Goal: Task Accomplishment & Management: Use online tool/utility

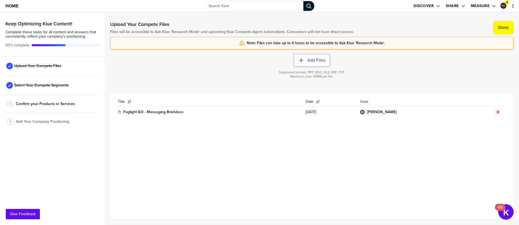
click at [504, 88] on div "Supported formats: PPT, DOC, XLS, PDF, TXT. Maximum size: 25MB per file." at bounding box center [311, 78] width 403 height 22
click at [313, 62] on label "Add Files" at bounding box center [316, 60] width 18 height 5
click at [313, 59] on label "Add Files" at bounding box center [316, 60] width 18 height 5
click at [304, 60] on div "button" at bounding box center [305, 60] width 3 height 5
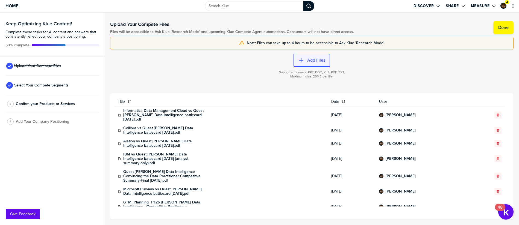
click at [311, 60] on label "Add Files" at bounding box center [316, 60] width 18 height 5
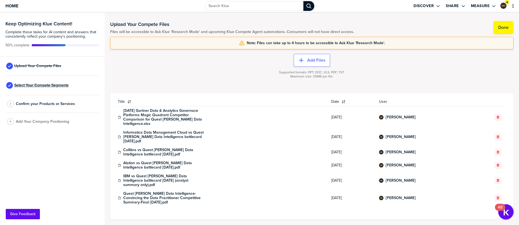
click at [57, 86] on span "Select Your Compete Segments" at bounding box center [41, 85] width 54 height 4
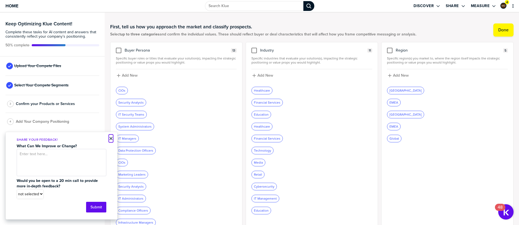
click at [110, 140] on button "×" at bounding box center [111, 138] width 4 height 7
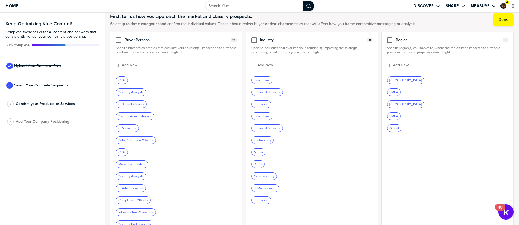
scroll to position [11, 0]
click at [122, 153] on div "CIOs" at bounding box center [121, 152] width 11 height 7
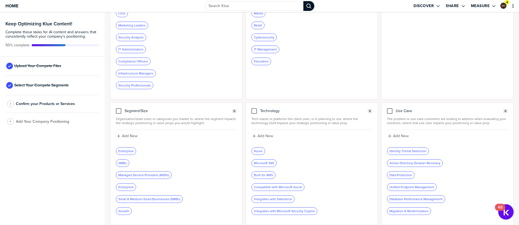
scroll to position [0, 0]
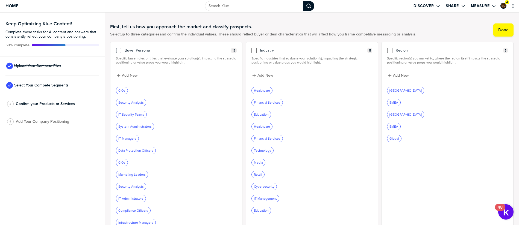
click at [119, 52] on div at bounding box center [118, 50] width 5 height 5
click at [119, 48] on input "checkbox" at bounding box center [119, 48] width 0 height 0
click at [128, 163] on icon "Remove Tag" at bounding box center [127, 162] width 3 height 3
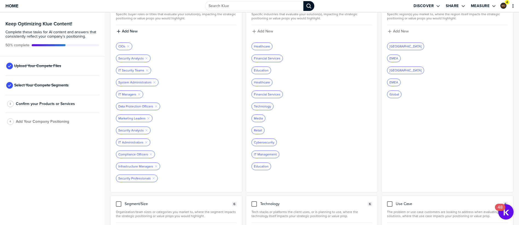
scroll to position [45, 0]
click at [147, 118] on icon "Remove Tag" at bounding box center [148, 117] width 3 height 3
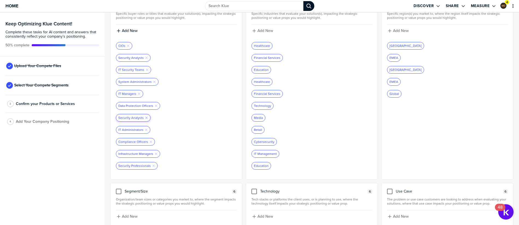
click at [147, 118] on div "Security Analysts Remove Tag" at bounding box center [133, 117] width 34 height 7
click at [145, 119] on icon "button" at bounding box center [146, 118] width 2 height 2
click at [152, 154] on icon "button" at bounding box center [153, 154] width 2 height 2
click at [146, 58] on icon "button" at bounding box center [146, 58] width 2 height 2
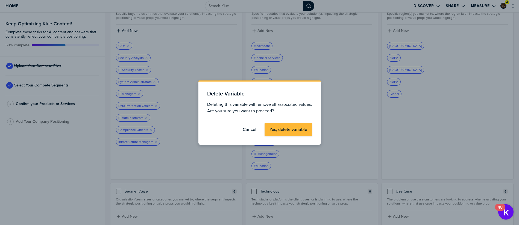
click at [246, 130] on label "Cancel" at bounding box center [250, 129] width 14 height 5
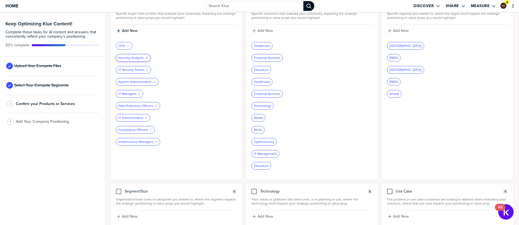
click at [146, 57] on icon "Remove Tag" at bounding box center [146, 57] width 3 height 3
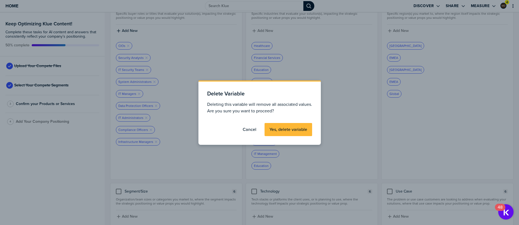
click at [282, 130] on label "Yes, delete variable" at bounding box center [288, 129] width 38 height 5
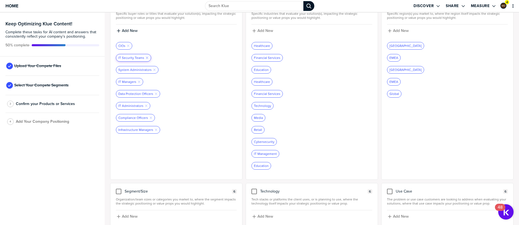
click at [146, 56] on icon "Remove Tag" at bounding box center [146, 57] width 3 height 3
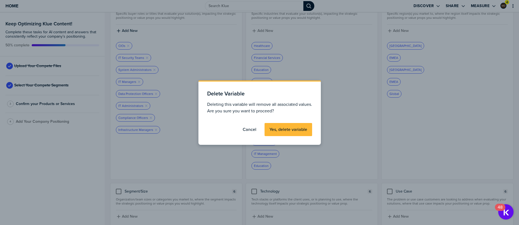
click at [295, 128] on label "Yes, delete variable" at bounding box center [288, 129] width 38 height 5
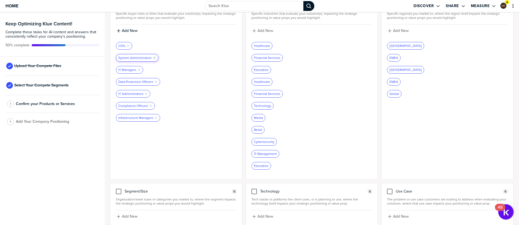
click at [154, 58] on icon "Remove Tag" at bounding box center [154, 57] width 3 height 3
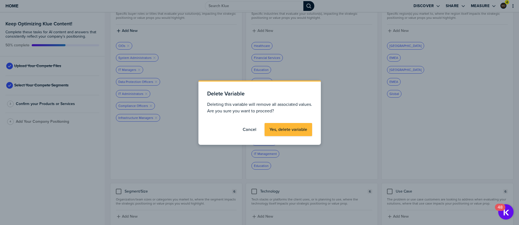
click at [249, 126] on button "Cancel" at bounding box center [249, 129] width 23 height 13
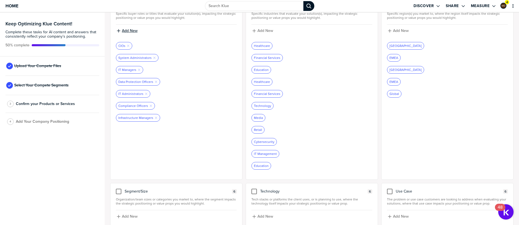
click at [129, 32] on label "Add New" at bounding box center [130, 30] width 16 height 5
click at [129, 32] on input at bounding box center [176, 33] width 121 height 10
type input "CDOs"
click at [134, 29] on label "Add New" at bounding box center [130, 30] width 16 height 5
click at [134, 29] on input at bounding box center [176, 33] width 121 height 10
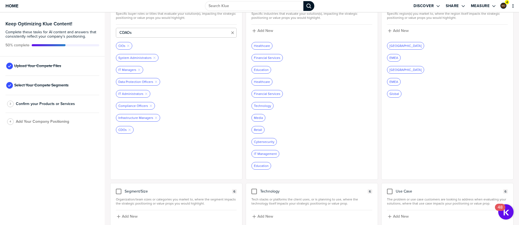
type input "CDAOs"
click at [134, 29] on label "Add New" at bounding box center [130, 30] width 16 height 5
click at [134, 29] on input at bounding box center [176, 33] width 121 height 10
type input "D"
type input "V"
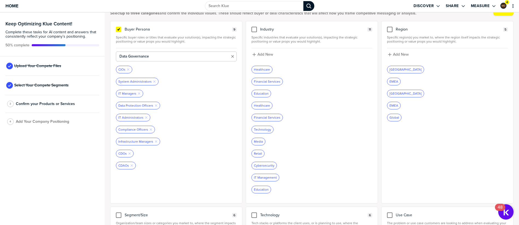
scroll to position [21, 0]
type input "Data Governance Leaders"
click at [132, 53] on label "Add New" at bounding box center [130, 54] width 16 height 5
click at [132, 53] on input at bounding box center [176, 57] width 121 height 10
type input "Data Architects"
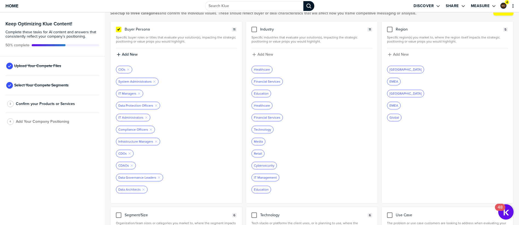
click at [132, 53] on label "Add New" at bounding box center [130, 54] width 16 height 5
click at [132, 53] on input at bounding box center [176, 57] width 121 height 10
type input "Data Stewards"
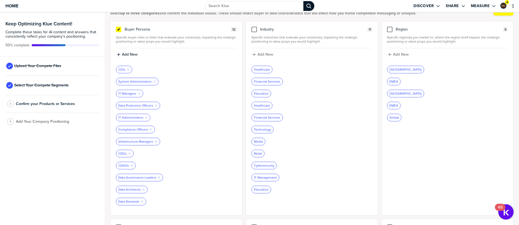
click at [132, 53] on label "Add New" at bounding box center [130, 54] width 16 height 5
click at [132, 53] on input at bounding box center [176, 57] width 121 height 10
type input "Data Modelers"
click at [132, 53] on label "Add New" at bounding box center [130, 54] width 16 height 5
click at [132, 53] on input at bounding box center [176, 57] width 121 height 10
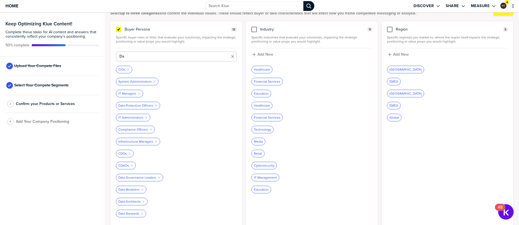
type input "D"
type input "AI Governance Leaders"
click at [132, 53] on label "Add New" at bounding box center [130, 54] width 16 height 5
click at [132, 53] on input at bounding box center [176, 57] width 121 height 10
type input "Database Administrators"
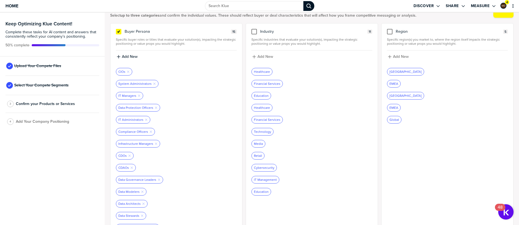
scroll to position [19, 0]
click at [130, 58] on label "Add New" at bounding box center [130, 57] width 16 height 5
click at [130, 58] on input at bounding box center [176, 59] width 121 height 10
type input "Data & Analytics Leaders"
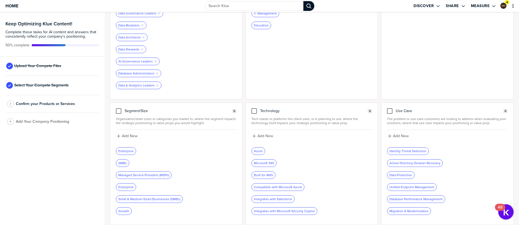
scroll to position [185, 0]
click at [117, 112] on div at bounding box center [118, 110] width 5 height 5
click at [119, 108] on input "checkbox" at bounding box center [119, 108] width 0 height 0
click at [129, 164] on icon "button" at bounding box center [129, 163] width 2 height 2
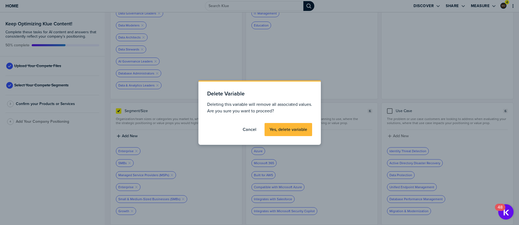
click at [279, 127] on label "Yes, delete variable" at bounding box center [288, 129] width 38 height 5
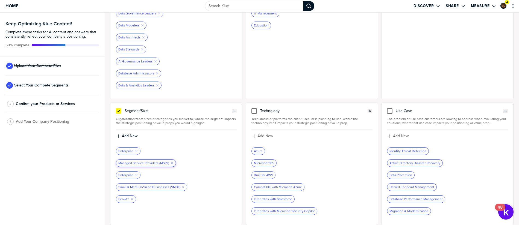
click at [171, 163] on icon "Remove Tag" at bounding box center [171, 163] width 3 height 3
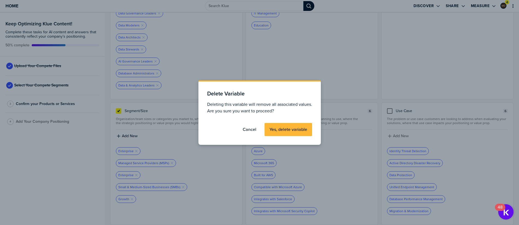
click at [276, 129] on label "Yes, delete variable" at bounding box center [288, 129] width 38 height 5
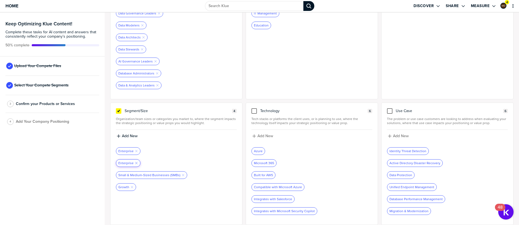
click at [137, 162] on icon "Remove Tag" at bounding box center [136, 163] width 3 height 3
click at [181, 163] on icon "Remove Tag" at bounding box center [182, 163] width 3 height 3
click at [131, 163] on icon "Remove Tag" at bounding box center [131, 163] width 3 height 3
click at [387, 112] on div at bounding box center [389, 110] width 5 height 5
click at [390, 108] on input "checkbox" at bounding box center [390, 108] width 0 height 0
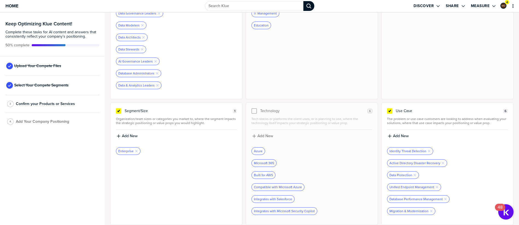
drag, startPoint x: 424, startPoint y: 151, endPoint x: 426, endPoint y: 170, distance: 19.0
click at [426, 170] on div "Identity Threat Detection Remove Tag Active Directory Disaster Recovery Remove …" at bounding box center [447, 182] width 121 height 68
click at [396, 135] on label "Add New" at bounding box center [401, 136] width 16 height 5
click at [396, 135] on input at bounding box center [447, 138] width 121 height 10
type input "Data Governance"
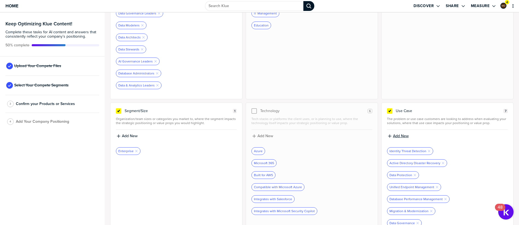
click at [393, 136] on label "Add New" at bounding box center [401, 136] width 16 height 5
click at [391, 136] on input at bounding box center [447, 138] width 121 height 10
type input "AI Governance"
click at [393, 136] on label "Add New" at bounding box center [401, 136] width 16 height 5
click at [391, 136] on input at bounding box center [447, 138] width 121 height 10
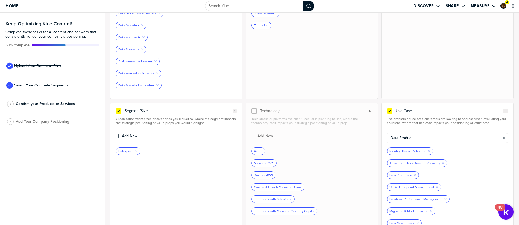
type input "Data Products"
click at [393, 136] on label "Add New" at bounding box center [401, 136] width 16 height 5
click at [391, 136] on input at bounding box center [447, 138] width 121 height 10
type input "D"
type input "AI Data Readiness"
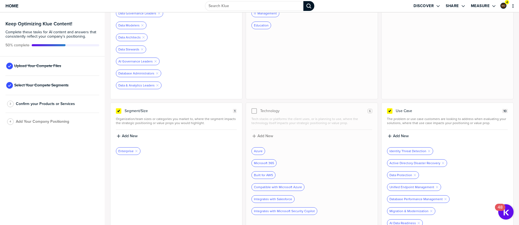
click at [393, 136] on label "Add New" at bounding box center [401, 136] width 16 height 5
click at [391, 136] on input at bounding box center [447, 138] width 121 height 10
type input "Data Management"
click at [393, 136] on label "Add New" at bounding box center [401, 136] width 16 height 5
click at [391, 136] on input at bounding box center [447, 138] width 121 height 10
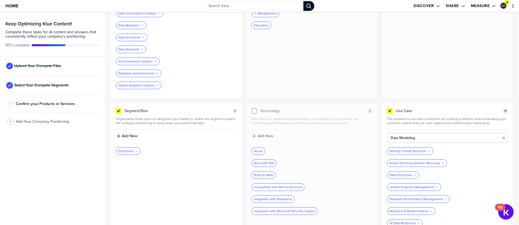
type input "Data Modeling"
click at [393, 136] on label "Add New" at bounding box center [401, 137] width 16 height 5
click at [391, 136] on input at bounding box center [447, 140] width 121 height 10
type input "Data Quality"
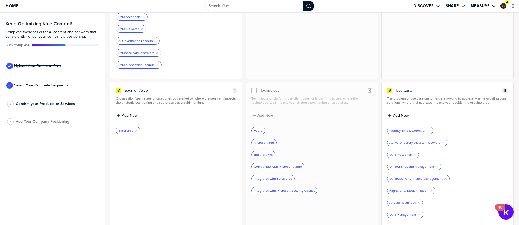
scroll to position [207, 0]
click at [396, 115] on label "Add New" at bounding box center [401, 115] width 16 height 5
click at [396, 115] on input at bounding box center [447, 117] width 121 height 10
type input "Regulatory Compliance"
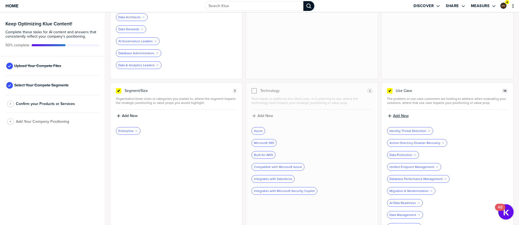
click at [398, 114] on label "Add New" at bounding box center [401, 116] width 16 height 5
click at [398, 114] on input at bounding box center [447, 118] width 121 height 10
type input "Metadata Management"
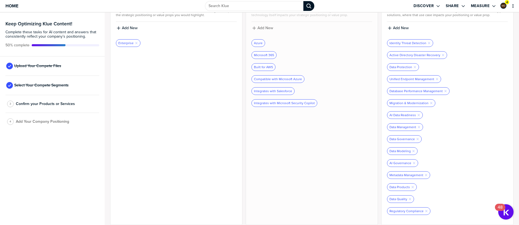
scroll to position [235, 0]
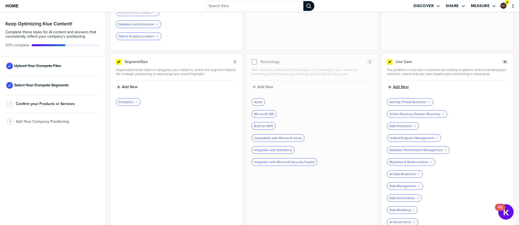
click at [394, 86] on label "Add New" at bounding box center [401, 87] width 16 height 5
click at [394, 86] on input at bounding box center [447, 89] width 121 height 10
type input "D"
type input "S"
type input "Self-service Data Enablement"
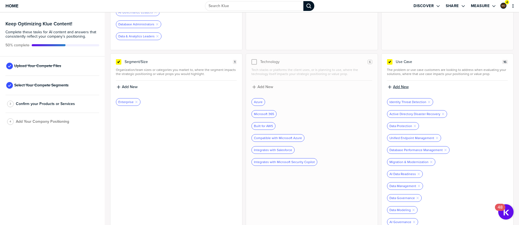
click at [398, 89] on label "Add New" at bounding box center [401, 87] width 16 height 5
click at [400, 91] on input at bounding box center [447, 89] width 121 height 10
type input "Data Lineage"
click at [400, 87] on label "Add New" at bounding box center [401, 87] width 16 height 5
click at [400, 87] on input at bounding box center [447, 89] width 121 height 10
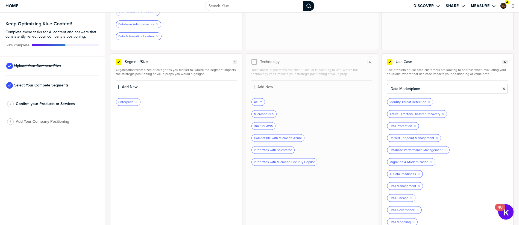
click at [456, 87] on input "Data Marketplace" at bounding box center [447, 89] width 121 height 10
type input "Data Marketplace"
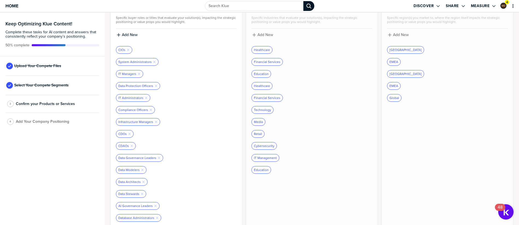
scroll to position [0, 0]
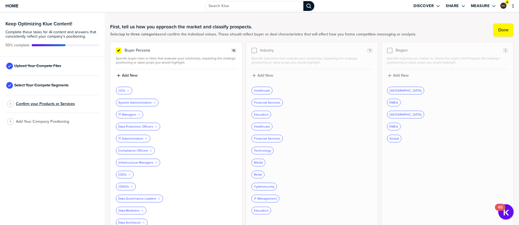
click at [36, 102] on span "Confirm your Products or Services" at bounding box center [45, 104] width 59 height 4
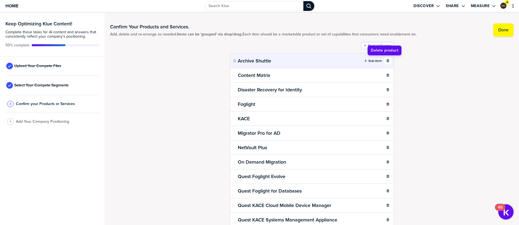
click at [386, 64] on button "button" at bounding box center [387, 60] width 7 height 7
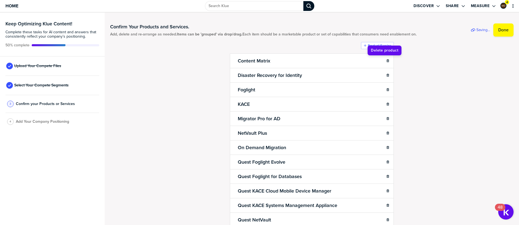
click at [386, 64] on button "button" at bounding box center [387, 60] width 7 height 7
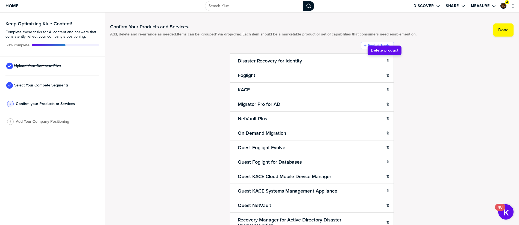
click at [386, 64] on button "button" at bounding box center [387, 60] width 7 height 7
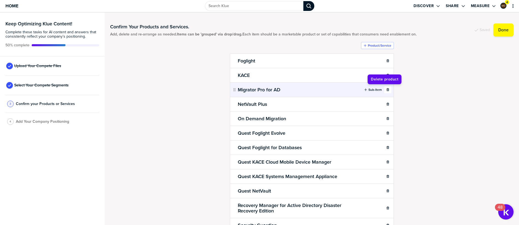
click at [384, 89] on div "button" at bounding box center [387, 89] width 7 height 3
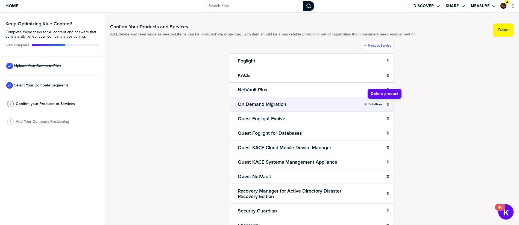
click at [384, 106] on button "button" at bounding box center [387, 104] width 7 height 7
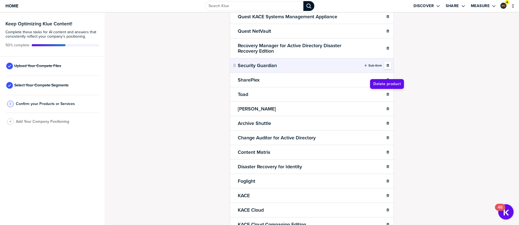
scroll to position [132, 0]
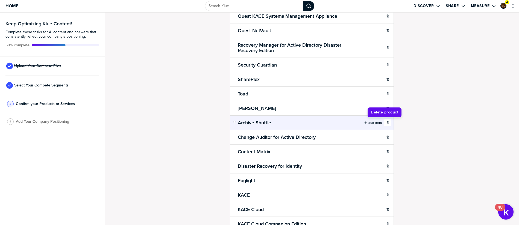
click at [386, 124] on icon "button" at bounding box center [387, 122] width 3 height 3
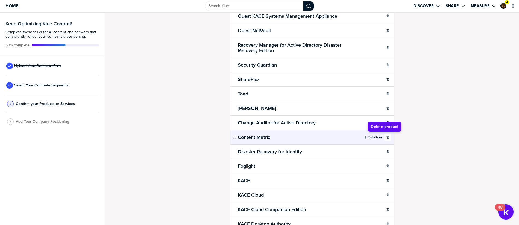
click at [386, 136] on icon "button" at bounding box center [387, 137] width 3 height 3
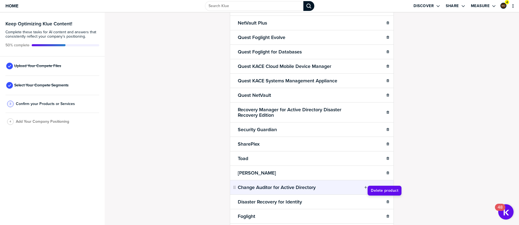
scroll to position [68, 0]
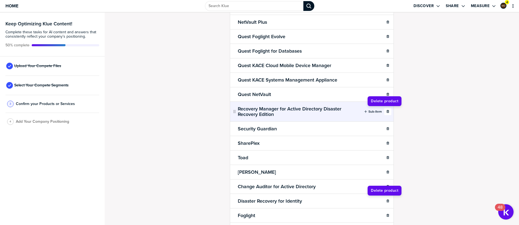
click at [386, 111] on icon "button" at bounding box center [387, 111] width 3 height 3
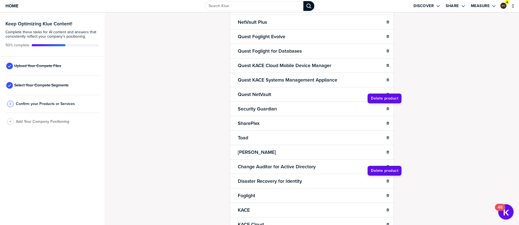
click at [384, 111] on button "button" at bounding box center [387, 108] width 7 height 7
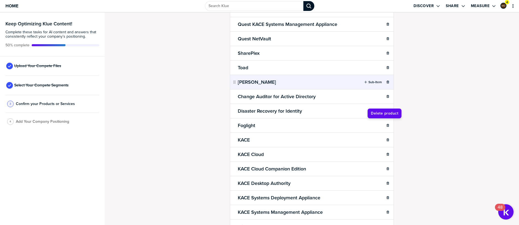
scroll to position [126, 0]
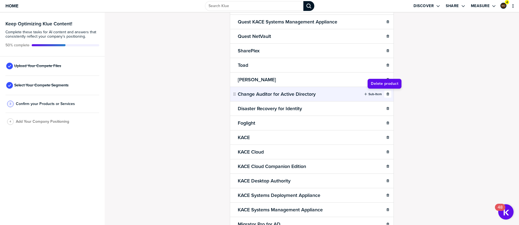
click at [386, 95] on icon "button" at bounding box center [387, 94] width 2 height 3
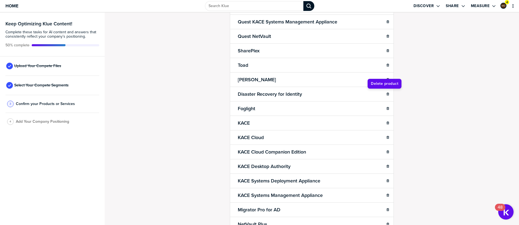
click at [386, 95] on icon "button" at bounding box center [387, 94] width 2 height 3
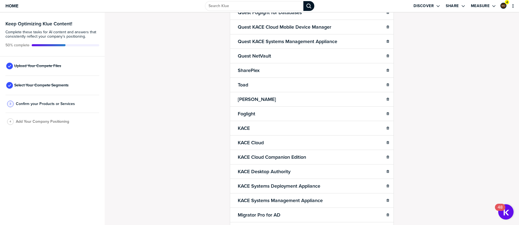
scroll to position [105, 0]
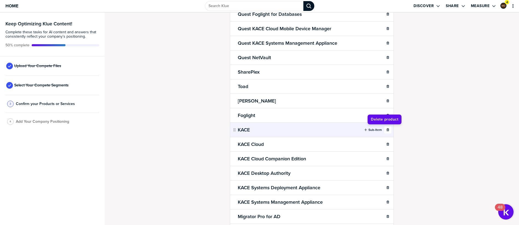
click at [386, 129] on icon "button" at bounding box center [387, 129] width 2 height 3
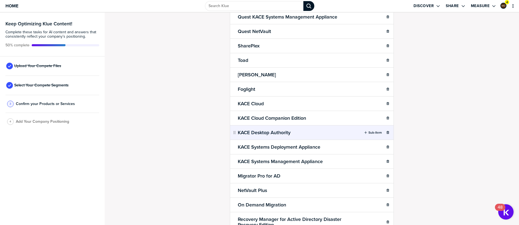
scroll to position [137, 0]
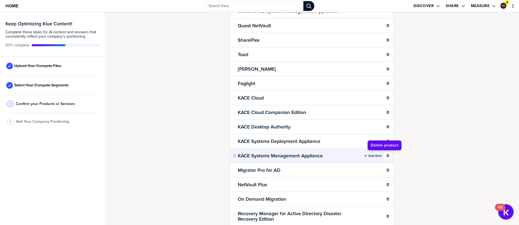
click at [386, 156] on icon "button" at bounding box center [387, 155] width 2 height 3
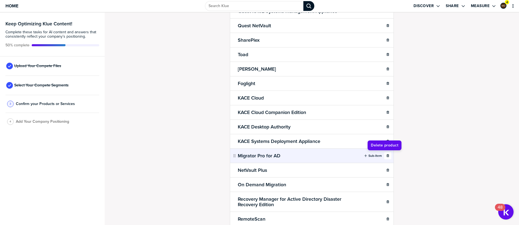
click at [384, 157] on div "button" at bounding box center [387, 155] width 7 height 3
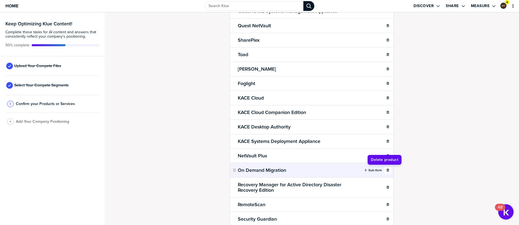
click at [386, 169] on icon "button" at bounding box center [387, 170] width 3 height 3
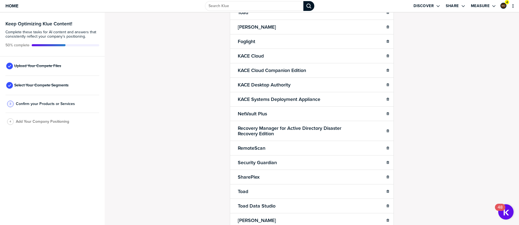
scroll to position [178, 0]
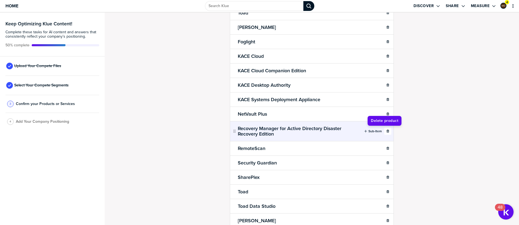
click at [386, 132] on icon "button" at bounding box center [387, 131] width 2 height 3
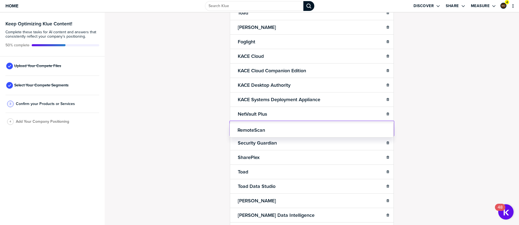
click at [385, 132] on body "Home Discover Share Measure 4 Keep Optimizing Klue Content! Complete these task…" at bounding box center [259, 112] width 519 height 225
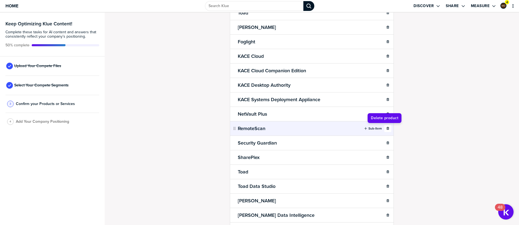
click at [385, 131] on button "button" at bounding box center [387, 128] width 7 height 7
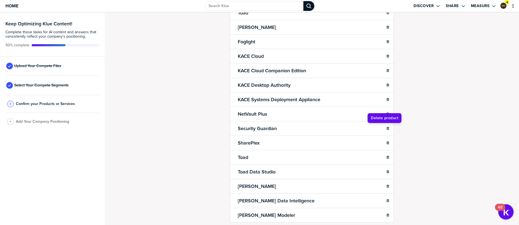
click at [385, 131] on button "button" at bounding box center [387, 128] width 7 height 7
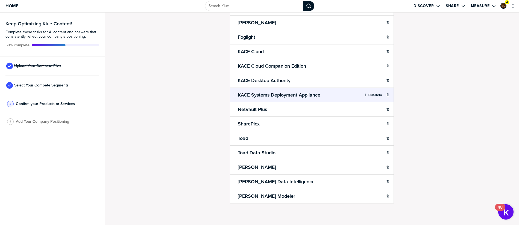
scroll to position [181, 0]
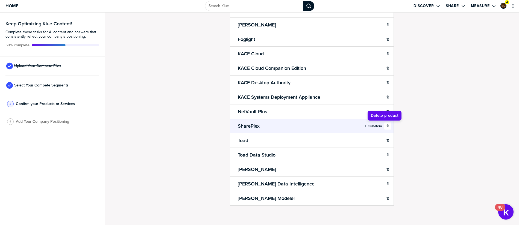
click at [386, 127] on icon "button" at bounding box center [387, 126] width 2 height 3
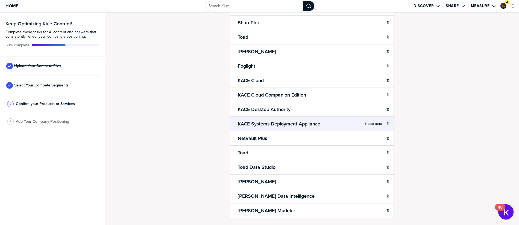
scroll to position [153, 0]
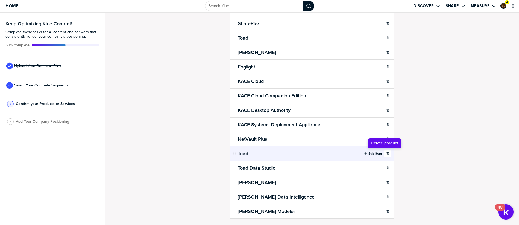
click at [386, 155] on icon "button" at bounding box center [387, 153] width 3 height 3
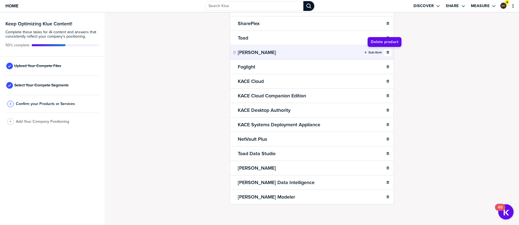
click at [387, 54] on div "button" at bounding box center [387, 52] width 7 height 3
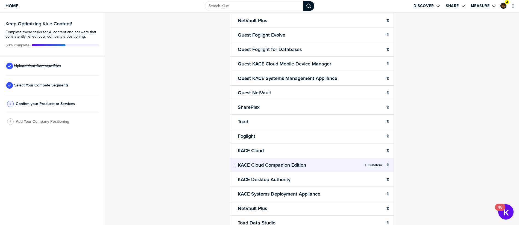
scroll to position [69, 0]
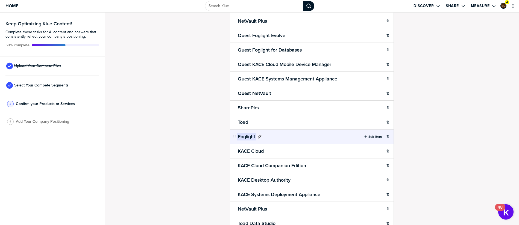
click at [258, 136] on icon at bounding box center [260, 137] width 4 height 4
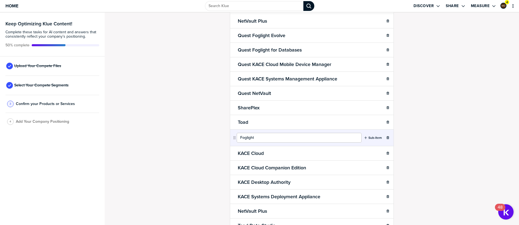
click at [237, 138] on input "Foglight" at bounding box center [299, 138] width 125 height 10
type input "Quest Foglight"
click at [181, 140] on div "Confirm Your Products and Services. Add, delete and re-arrange as needed. Items…" at bounding box center [311, 50] width 403 height 202
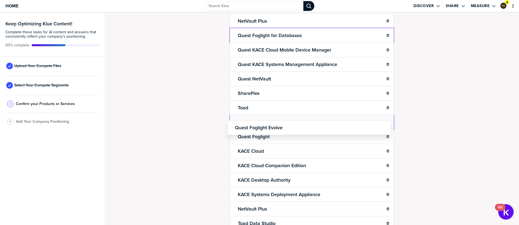
drag, startPoint x: 301, startPoint y: 34, endPoint x: 299, endPoint y: 125, distance: 90.7
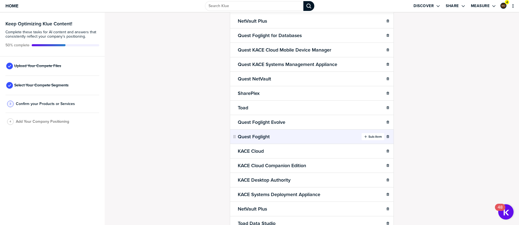
click at [364, 137] on icon "button" at bounding box center [365, 136] width 3 height 3
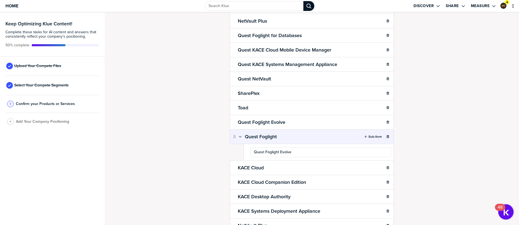
type input "Quest Foglight Evolve"
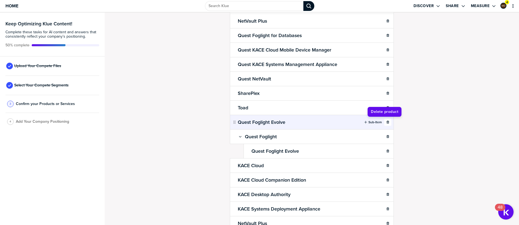
click at [386, 121] on icon "button" at bounding box center [387, 122] width 2 height 3
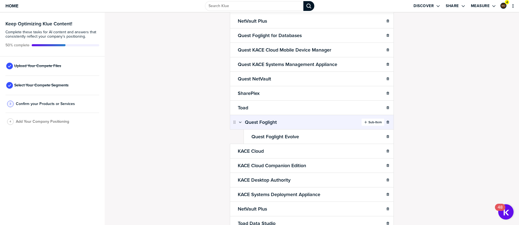
click at [368, 123] on label "Sub-Item" at bounding box center [374, 122] width 13 height 4
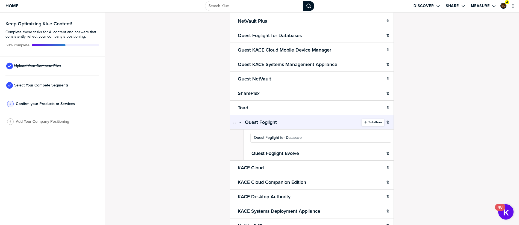
type input "Quest Foglight for Databases"
click at [213, 151] on div "Confirm Your Products and Services. Add, delete and re-arrange as needed. Items…" at bounding box center [312, 119] width 414 height 213
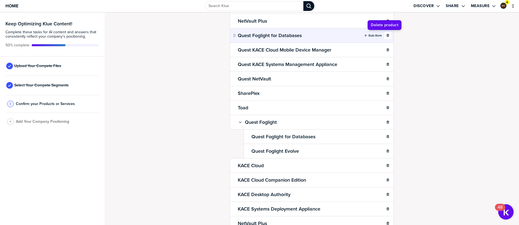
click at [386, 36] on icon "button" at bounding box center [387, 35] width 3 height 3
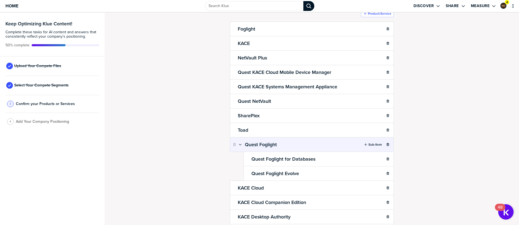
scroll to position [32, 0]
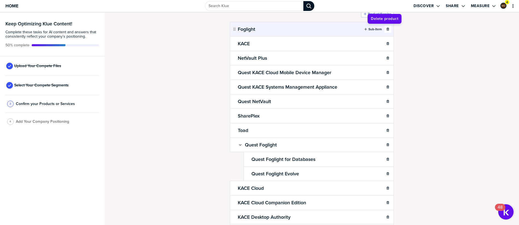
click at [386, 29] on icon "button" at bounding box center [387, 29] width 3 height 3
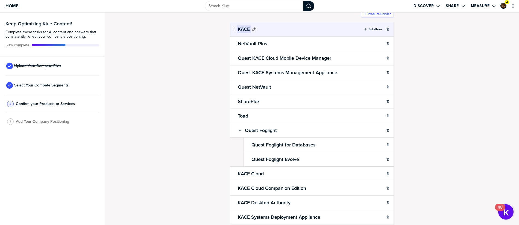
click at [252, 29] on icon at bounding box center [254, 29] width 4 height 4
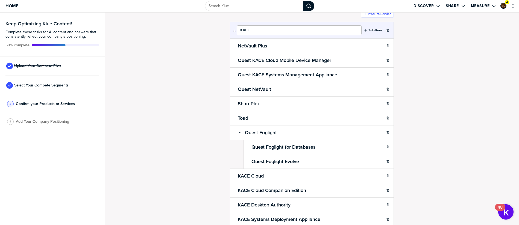
click at [237, 31] on input "KACE" at bounding box center [299, 30] width 125 height 10
type input "Quest KACE"
click at [328, 39] on body "Home Discover Share Measure 4 Keep Optimizing Klue Content! Complete these task…" at bounding box center [259, 112] width 519 height 225
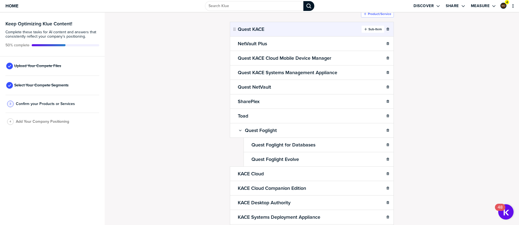
click at [371, 29] on label "Sub-Item" at bounding box center [374, 29] width 13 height 4
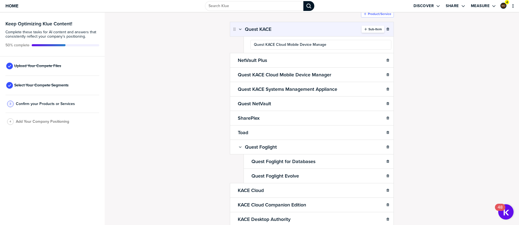
type input "Quest KACE Cloud Mobile Device Manager"
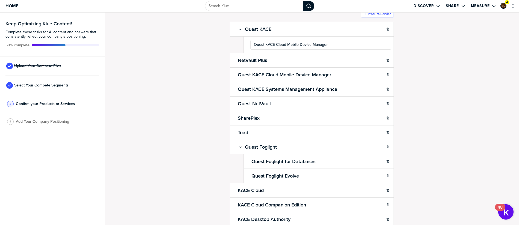
click at [198, 43] on div "Confirm Your Products and Services. Add, delete and re-arrange as needed. Items…" at bounding box center [311, 87] width 403 height 202
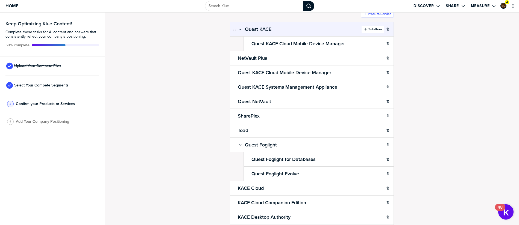
click at [367, 28] on div "button" at bounding box center [367, 29] width 1 height 4
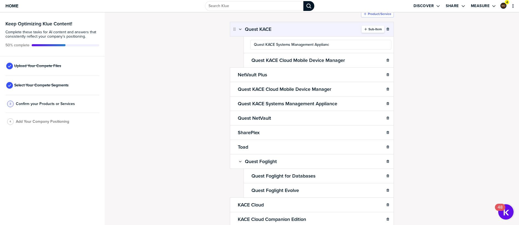
type input "Quest KACE Systems Management Appliance"
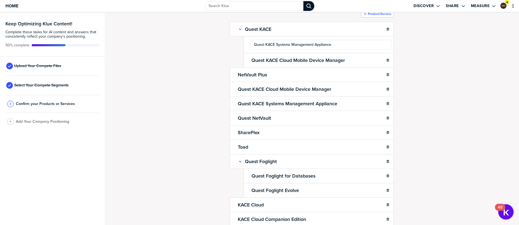
click at [165, 96] on div "Confirm Your Products and Services. Add, delete and re-arrange as needed. Items…" at bounding box center [311, 87] width 403 height 202
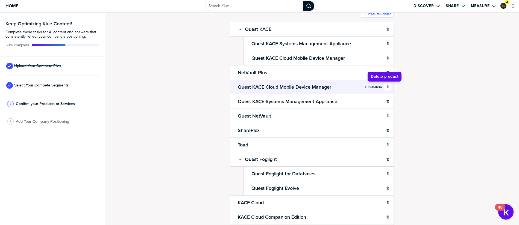
click at [384, 90] on button "button" at bounding box center [387, 87] width 7 height 7
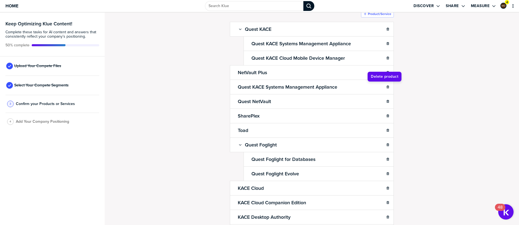
click at [384, 90] on button "button" at bounding box center [387, 87] width 7 height 7
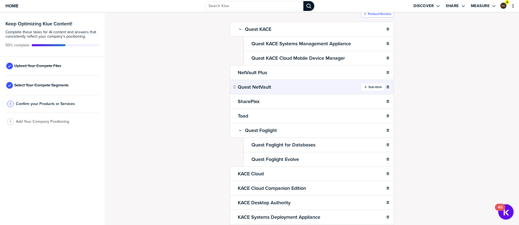
click at [364, 87] on icon "button" at bounding box center [365, 87] width 2 height 2
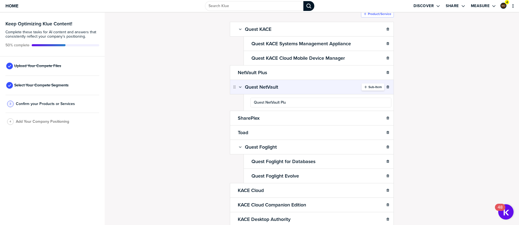
type input "Quest NetVault Plus"
click at [199, 106] on div "Confirm Your Products and Services. Add, delete and re-arrange as needed. Items…" at bounding box center [311, 87] width 403 height 202
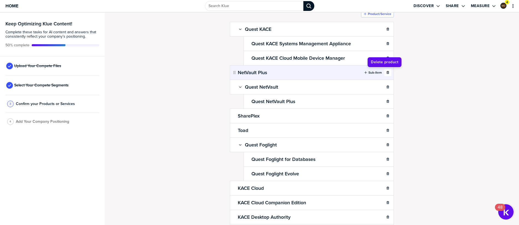
click at [386, 73] on icon "button" at bounding box center [387, 72] width 2 height 3
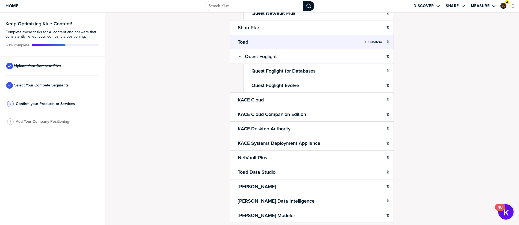
scroll to position [109, 0]
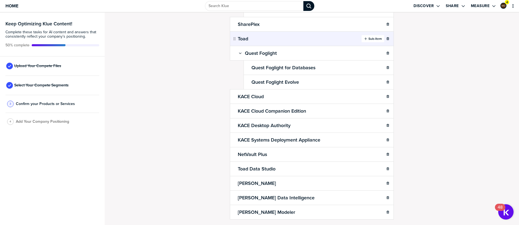
click at [368, 39] on label "Sub-Item" at bounding box center [374, 39] width 13 height 4
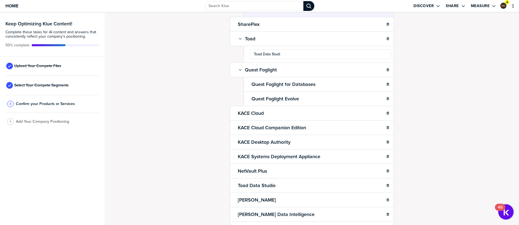
type input "Toad Data Studio"
click at [153, 106] on div "Confirm Your Products and Services. Add, delete and re-arrange as needed. Items…" at bounding box center [311, 10] width 403 height 202
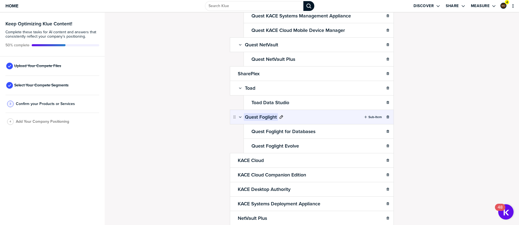
scroll to position [59, 0]
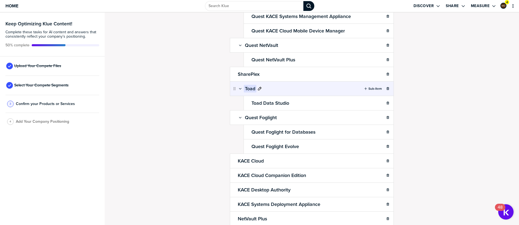
click at [257, 89] on icon at bounding box center [259, 89] width 4 height 4
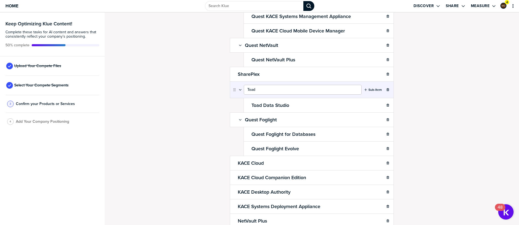
click at [245, 90] on input "Toad" at bounding box center [303, 90] width 118 height 10
click at [245, 89] on input "Toad" at bounding box center [303, 90] width 118 height 10
click at [244, 90] on input "Toad" at bounding box center [303, 90] width 118 height 10
type input "Quest Toad"
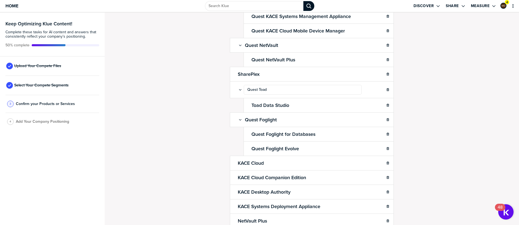
click at [195, 111] on div "Confirm Your Products and Services. Add, delete and re-arrange as needed. Items…" at bounding box center [311, 60] width 403 height 202
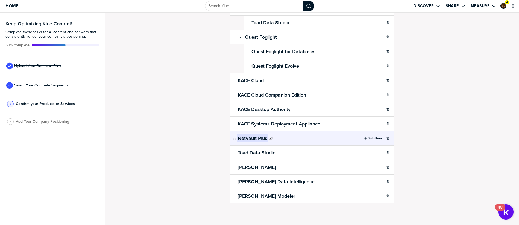
scroll to position [140, 0]
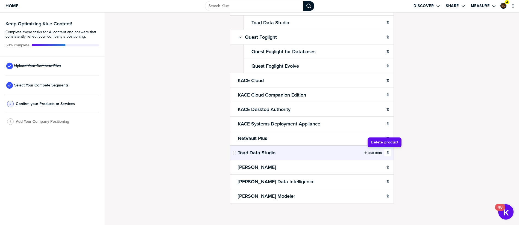
click at [386, 152] on icon "button" at bounding box center [387, 152] width 3 height 3
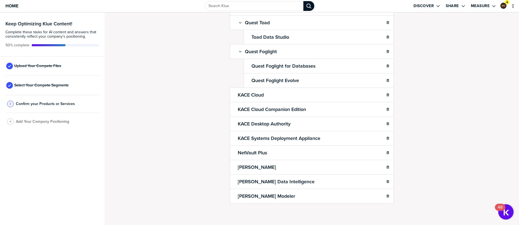
scroll to position [125, 0]
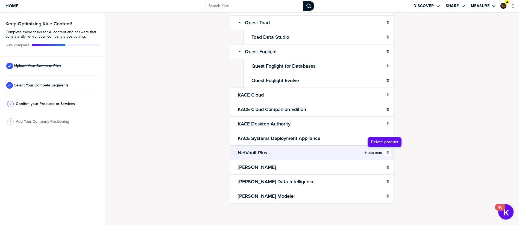
click at [386, 153] on icon "button" at bounding box center [387, 152] width 3 height 3
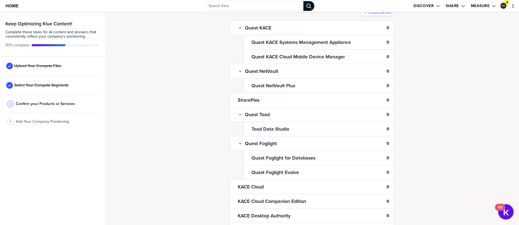
scroll to position [31, 0]
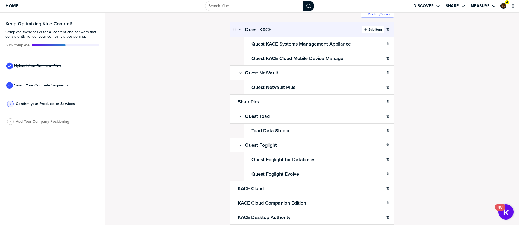
click at [370, 30] on label "Sub-Item" at bounding box center [374, 29] width 13 height 4
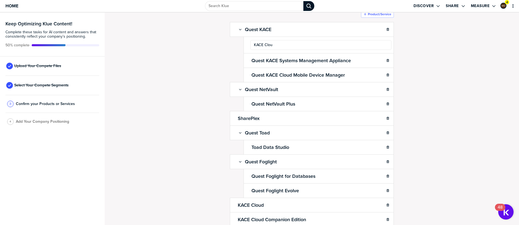
type input "KACE Cloud"
click at [193, 67] on div "Confirm Your Products and Services. Add, delete and re-arrange as needed. Items…" at bounding box center [311, 88] width 403 height 202
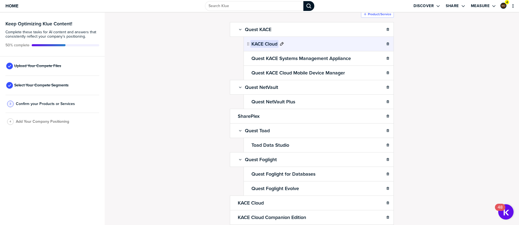
click at [279, 44] on icon at bounding box center [281, 44] width 4 height 4
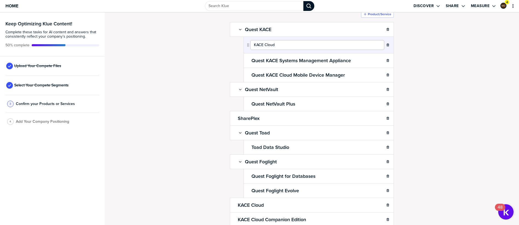
click at [251, 46] on input "KACE Cloud" at bounding box center [317, 45] width 134 height 10
type input "Quest KACE Cloud"
click at [206, 73] on div "Confirm Your Products and Services. Add, delete and re-arrange as needed. Items…" at bounding box center [311, 88] width 403 height 202
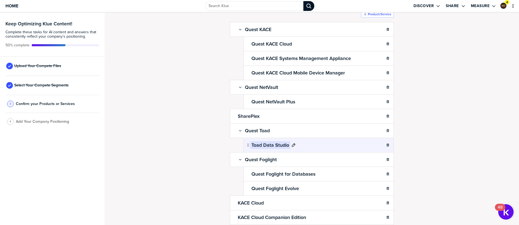
click at [291, 147] on icon at bounding box center [293, 145] width 4 height 4
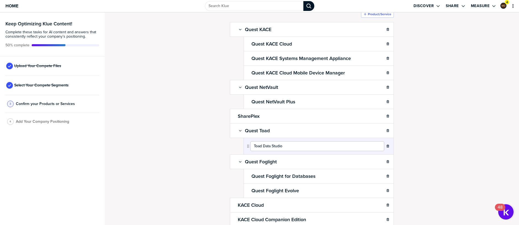
click at [250, 147] on input "Toad Data Studio" at bounding box center [317, 147] width 134 height 10
type input "Quest Toad Data Studio"
click at [198, 156] on div "Confirm Your Products and Services. Add, delete and re-arrange as needed. Items…" at bounding box center [311, 88] width 403 height 202
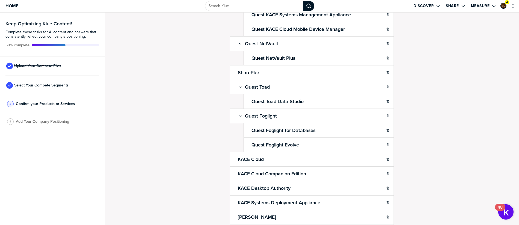
scroll to position [75, 0]
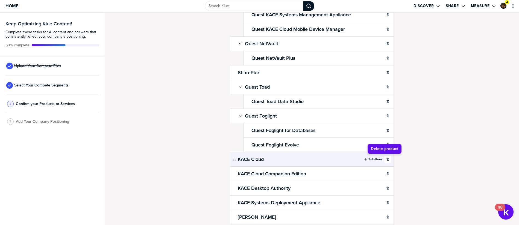
click at [386, 160] on icon "button" at bounding box center [387, 159] width 2 height 3
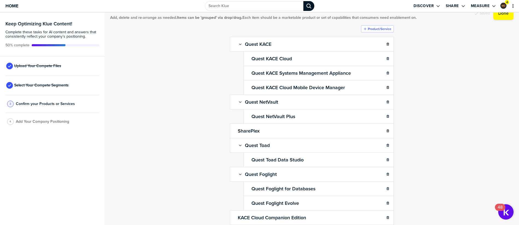
scroll to position [16, 0]
click at [367, 45] on div "button" at bounding box center [367, 45] width 1 height 4
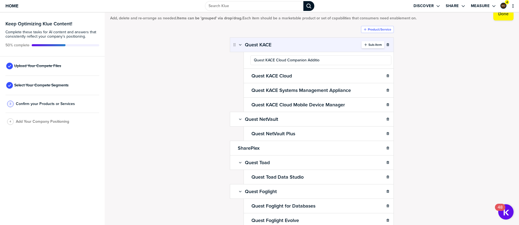
type input "Quest KACE Cloud Companion Addition"
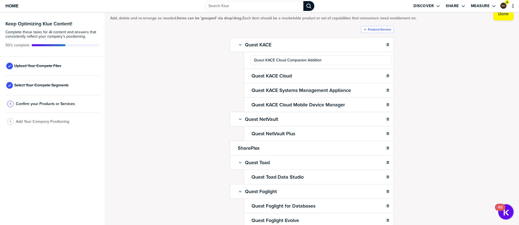
click at [178, 100] on div "Confirm Your Products and Services. Add, delete and re-arrange as needed. Items…" at bounding box center [311, 103] width 403 height 202
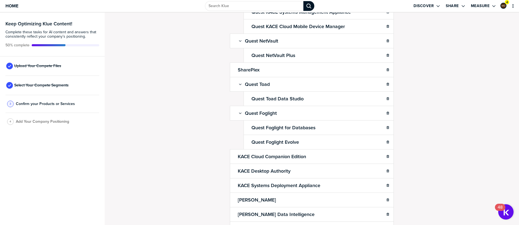
scroll to position [93, 0]
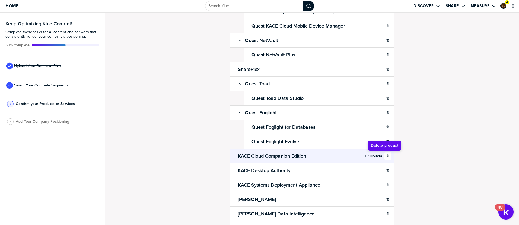
click at [386, 157] on icon "button" at bounding box center [387, 156] width 3 height 3
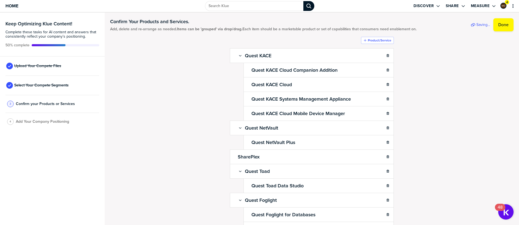
scroll to position [5, 0]
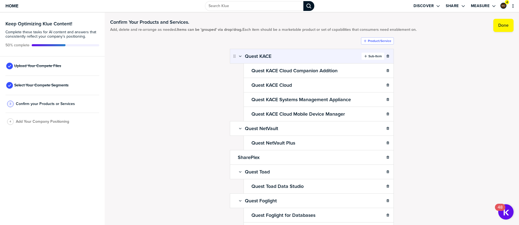
click at [367, 58] on div "button" at bounding box center [367, 56] width 1 height 4
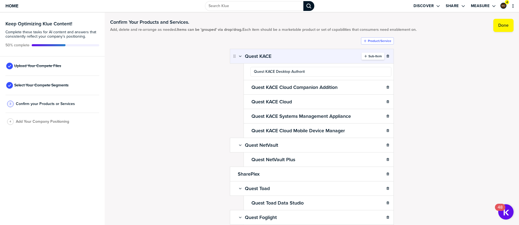
type input "Quest KACE Desktop Authority"
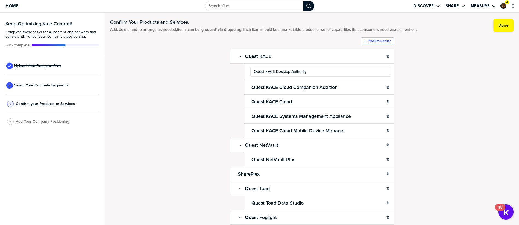
click at [204, 96] on div "Confirm Your Products and Services. Add, delete and re-arrange as needed. Items…" at bounding box center [311, 114] width 403 height 202
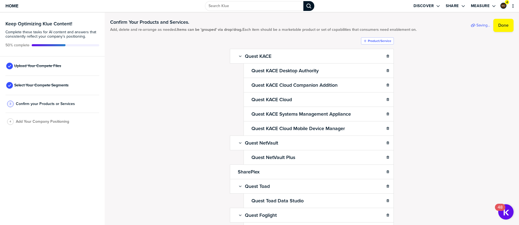
scroll to position [125, 0]
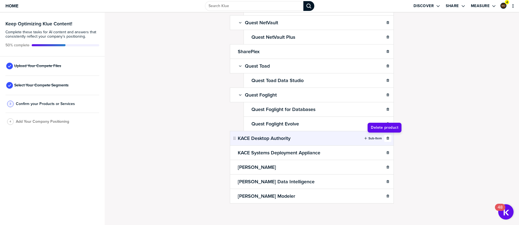
click at [386, 140] on icon "button" at bounding box center [387, 138] width 3 height 3
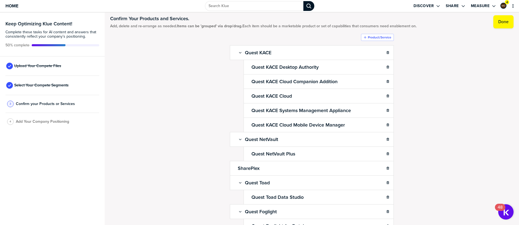
scroll to position [8, 0]
click at [368, 52] on label "Sub-Item" at bounding box center [374, 53] width 13 height 4
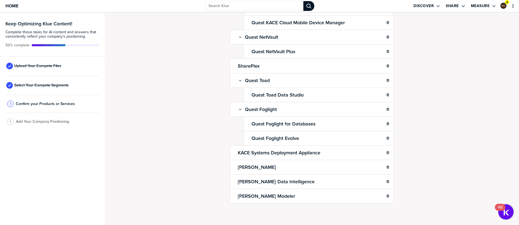
scroll to position [0, 0]
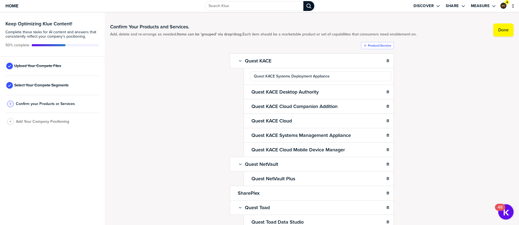
type input "Quest KACE Systems Deployment Appliance"
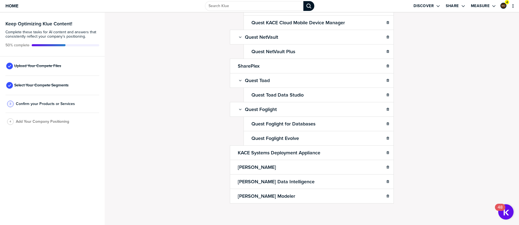
scroll to position [123, 0]
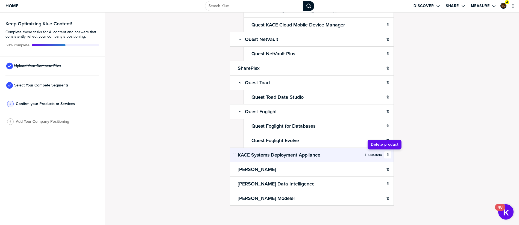
click at [386, 156] on icon "button" at bounding box center [387, 155] width 2 height 3
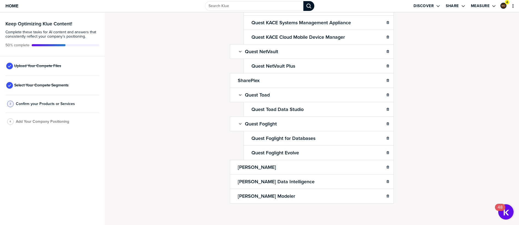
scroll to position [111, 0]
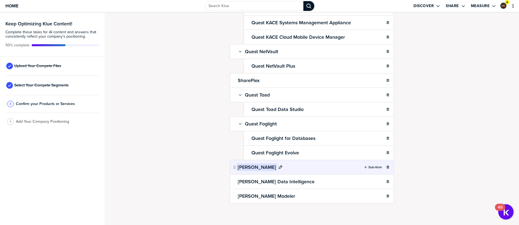
click at [279, 166] on icon at bounding box center [281, 168] width 4 height 4
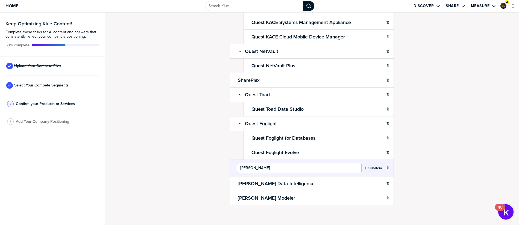
click at [237, 168] on input "[PERSON_NAME]" at bounding box center [299, 168] width 125 height 10
type input "Quest [PERSON_NAME]"
click at [183, 184] on div "Confirm Your Products and Services. Add, delete and re-arrange as needed. Items…" at bounding box center [312, 119] width 414 height 213
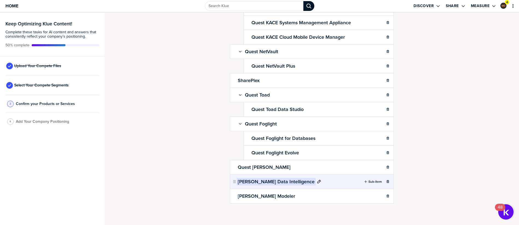
click at [317, 184] on icon at bounding box center [319, 182] width 4 height 4
click at [237, 184] on input "[PERSON_NAME] Data Intelligence" at bounding box center [299, 183] width 125 height 10
type input "Quest [PERSON_NAME] Data Intelligence"
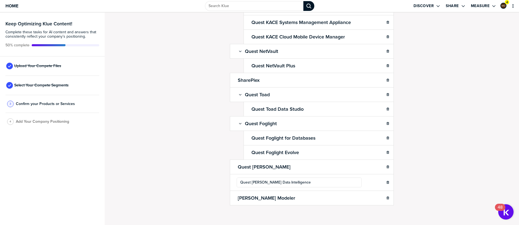
click at [165, 201] on div "Confirm Your Products and Services. Add, delete and re-arrange as needed. Items…" at bounding box center [312, 119] width 414 height 213
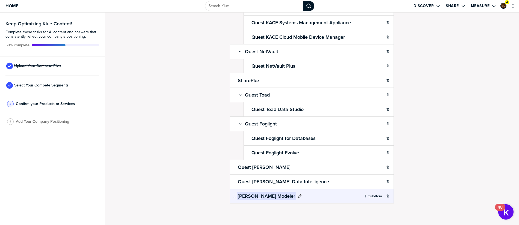
click at [297, 198] on icon at bounding box center [299, 196] width 4 height 4
click at [237, 198] on input "[PERSON_NAME] Modeler" at bounding box center [299, 197] width 125 height 10
type input "Quest [PERSON_NAME] Modeler"
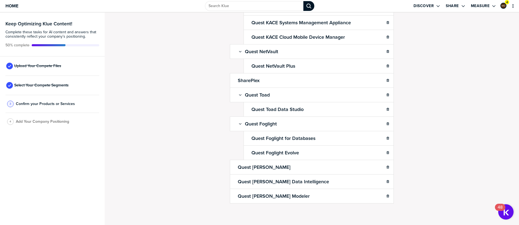
click at [223, 190] on div "Confirm Your Products and Services. Add, delete and re-arrange as needed. Items…" at bounding box center [312, 119] width 414 height 213
click at [364, 166] on icon "button" at bounding box center [365, 167] width 3 height 3
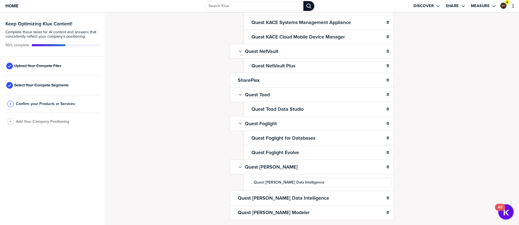
type input "Quest [PERSON_NAME] Data Intelligence"
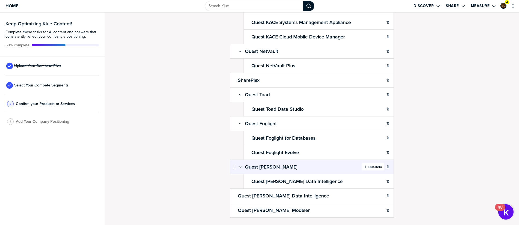
click at [364, 167] on icon "button" at bounding box center [365, 167] width 3 height 3
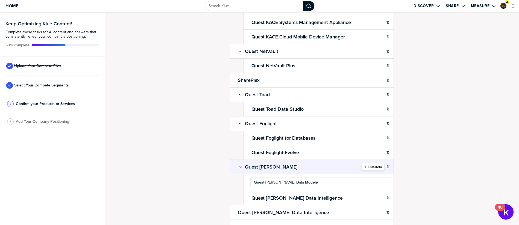
type input "Quest [PERSON_NAME] Modeler"
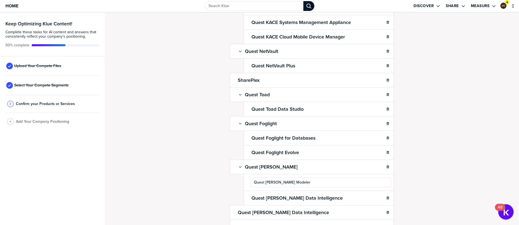
click at [207, 181] on div "Confirm Your Products and Services. Add, delete and re-arrange as needed. Items…" at bounding box center [312, 119] width 414 height 213
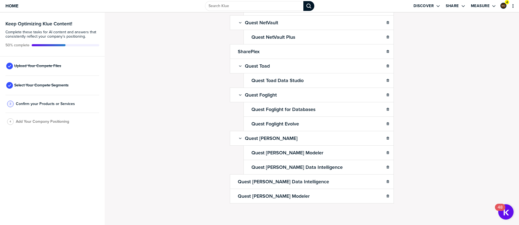
scroll to position [140, 0]
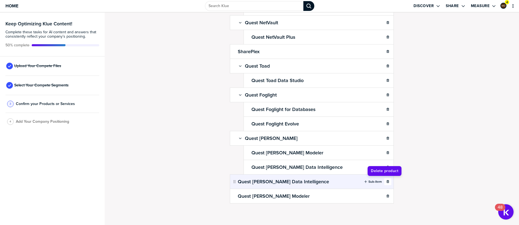
click at [386, 183] on icon "button" at bounding box center [387, 181] width 3 height 3
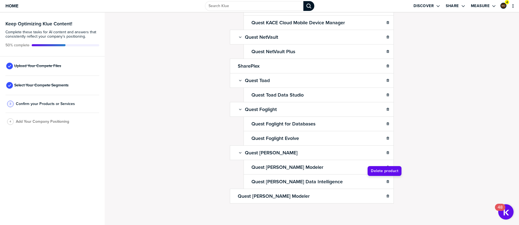
scroll to position [125, 0]
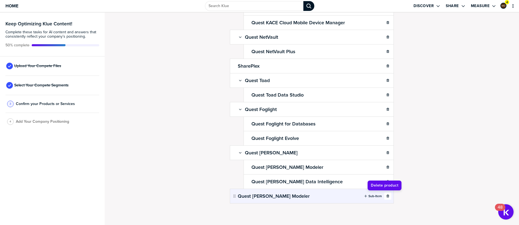
click at [387, 197] on div "button" at bounding box center [387, 196] width 7 height 3
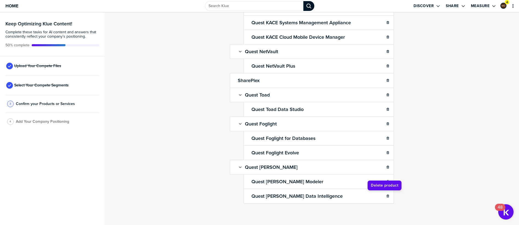
scroll to position [111, 0]
click at [196, 151] on div "Confirm Your Products and Services. Add, delete and re-arrange as needed. Items…" at bounding box center [312, 119] width 414 height 213
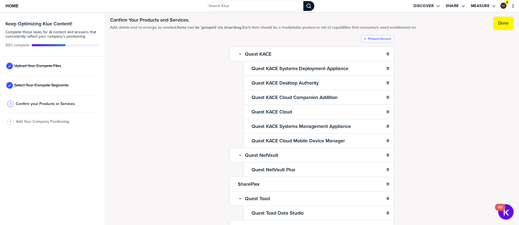
scroll to position [0, 0]
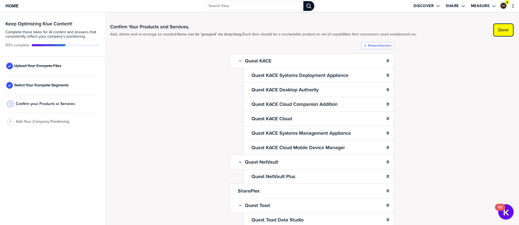
click at [499, 31] on label "Done" at bounding box center [503, 29] width 10 height 5
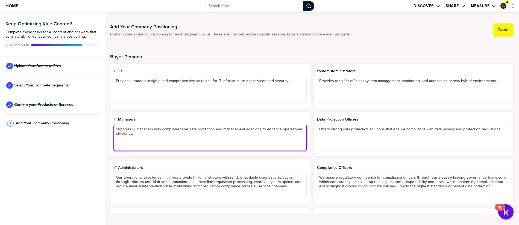
click at [223, 129] on textarea "Supports IT managers with comprehensive data protection and management solution…" at bounding box center [210, 138] width 193 height 26
type textarea "Supports IT managers with comprehensive data protection and data management sol…"
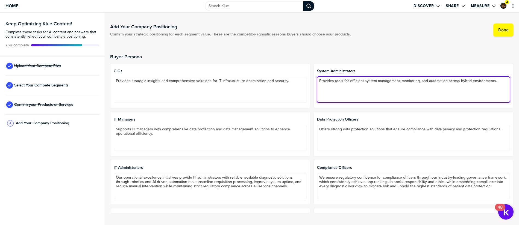
click at [470, 81] on textarea "Provides tools for efficient system management, monitoring, and automation acro…" at bounding box center [413, 90] width 193 height 26
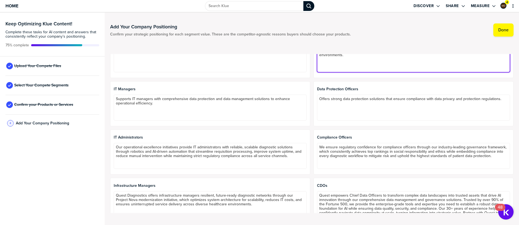
scroll to position [34, 0]
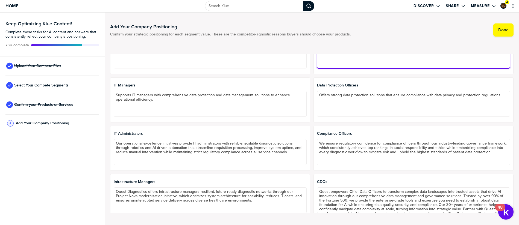
type textarea "Provides tools for efficient system management, monitoring, and automation acro…"
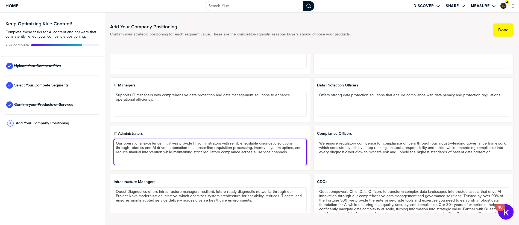
click at [150, 148] on textarea "Our operational excellence initiatives provide IT administrators with reliable,…" at bounding box center [210, 152] width 193 height 26
type textarea "Our operational excellence initiatives provide IT administrators with reliable,…"
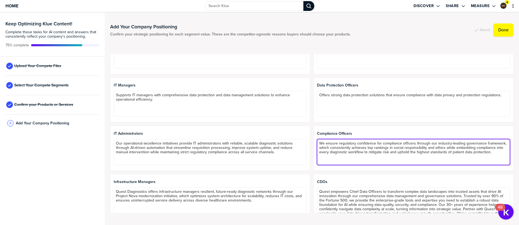
drag, startPoint x: 337, startPoint y: 149, endPoint x: 471, endPoint y: 149, distance: 133.9
click at [471, 149] on textarea "We ensure regulatory confidence for compliance officers through our industry-le…" at bounding box center [413, 152] width 193 height 26
drag, startPoint x: 394, startPoint y: 148, endPoint x: 414, endPoint y: 149, distance: 20.0
click at [414, 149] on textarea "We ensure regulatory confidence for compliance officers through our industry-le…" at bounding box center [413, 152] width 193 height 26
click at [329, 153] on textarea "We ensure regulatory confidence for compliance officers through our industry-le…" at bounding box center [413, 152] width 193 height 26
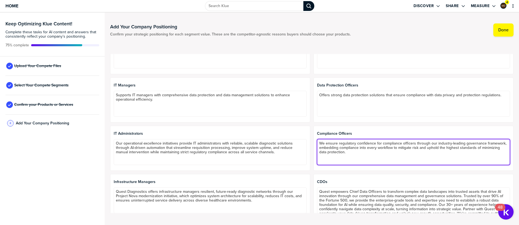
click at [360, 153] on textarea "We ensure regulatory confidence for compliance officers through our industry-le…" at bounding box center [413, 152] width 193 height 26
type textarea "We ensure regulatory confidence for compliance officers through our industry-le…"
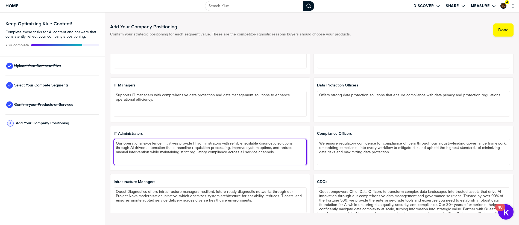
click at [251, 161] on textarea "Our operational excellence initiatives provide IT administrators with reliable,…" at bounding box center [210, 152] width 193 height 26
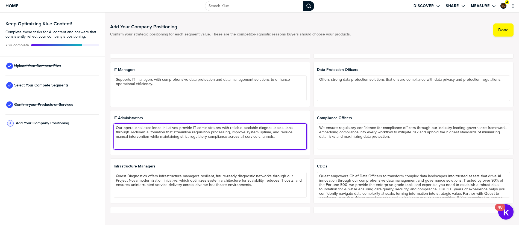
scroll to position [50, 0]
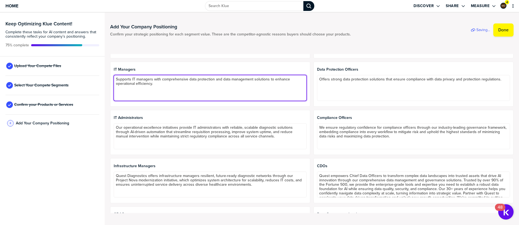
drag, startPoint x: 162, startPoint y: 87, endPoint x: 104, endPoint y: 76, distance: 59.5
click at [104, 76] on div "Keep Optimizing Klue Content! Complete these tasks for AI content and answers t…" at bounding box center [259, 119] width 519 height 213
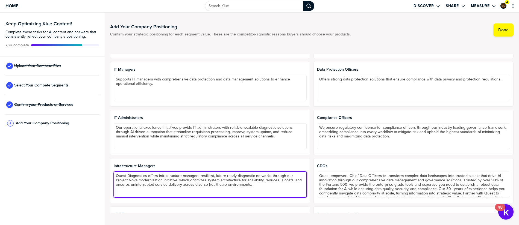
drag, startPoint x: 270, startPoint y: 185, endPoint x: 83, endPoint y: 170, distance: 187.5
click at [83, 170] on div "Keep Optimizing Klue Content! Complete these tasks for AI content and answers t…" at bounding box center [259, 119] width 519 height 213
paste textarea "Supports IT managers with comprehensive data protection and data management sol…"
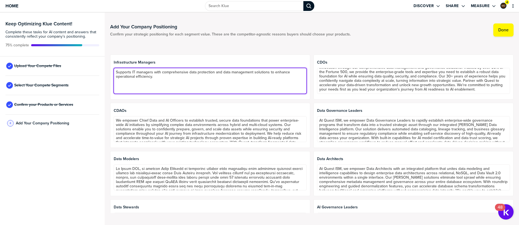
scroll to position [154, 0]
type textarea "Supports IT managers with comprehensive data protection and data management sol…"
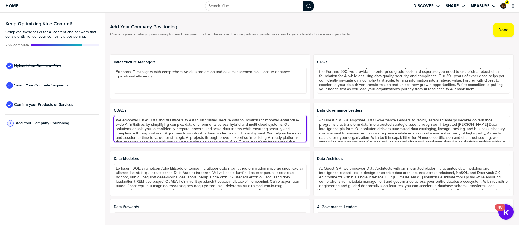
click at [168, 121] on textarea "We empower Chief Data and AI Officers to establish trusted, secure data foundat…" at bounding box center [210, 129] width 193 height 26
click at [169, 120] on textarea "We empower Chief Data and AI Officers to establish trusted, secure data foundat…" at bounding box center [210, 129] width 193 height 26
click at [169, 121] on textarea "We empower Chief Data and AI Officers to establish trusted, secure data foundat…" at bounding box center [210, 129] width 193 height 26
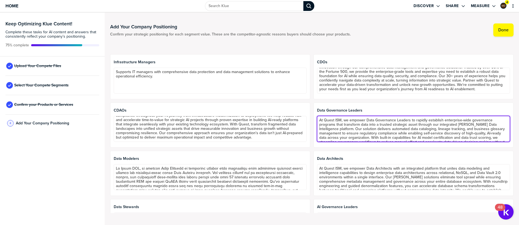
click at [338, 120] on textarea "At Quest ISM, we empower Data Governance Leaders to rapidly establish enterpris…" at bounding box center [413, 129] width 193 height 26
click at [338, 120] on textarea "At Quest, we empower Data Governance Leaders to rapidly establish enterprise-wi…" at bounding box center [413, 129] width 193 height 26
click at [454, 124] on textarea "At Quest, we empower Data Governance Leaders to rapidly establish enterprise-wi…" at bounding box center [413, 129] width 193 height 26
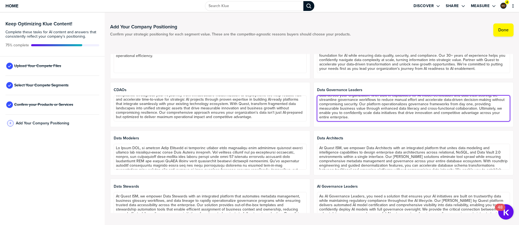
scroll to position [175, 0]
type textarea "At Quest, we empower Data Governance Leaders to rapidly establish enterprise-wi…"
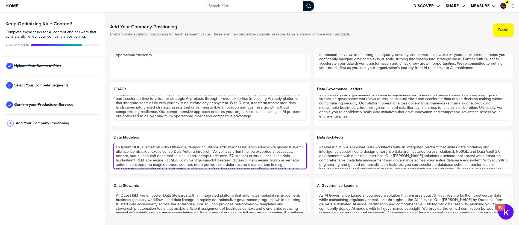
click at [137, 147] on textarea at bounding box center [210, 156] width 193 height 26
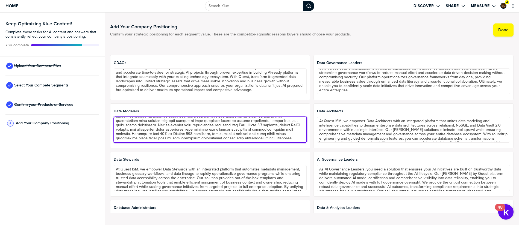
type textarea "At Quest, we empower Data Modelers to transform complex data landscapes into st…"
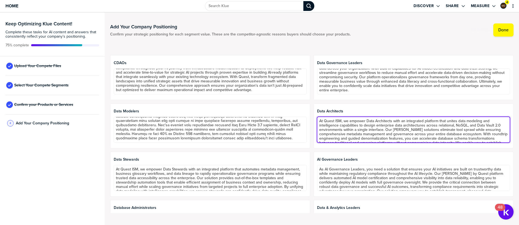
click at [337, 120] on textarea "At Quest ISM, we empower Data Architects with an integrated platform that unite…" at bounding box center [413, 130] width 193 height 26
click at [404, 133] on textarea "At Quest, we empower Data Architects with an integrated platform that unites da…" at bounding box center [413, 130] width 193 height 26
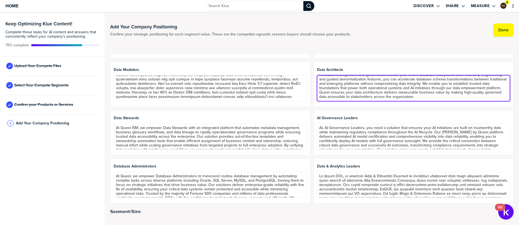
scroll to position [243, 0]
type textarea "At Quest, we empower Data Architects with an integrated platform that unites da…"
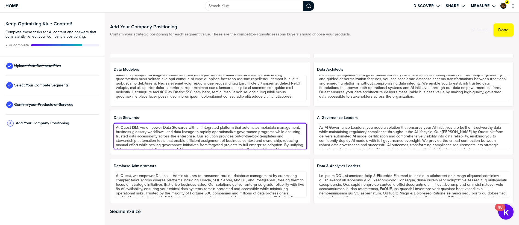
click at [137, 128] on textarea "At Quest ISM, we empower Data Stewards with an integrated platform that automat…" at bounding box center [210, 136] width 193 height 26
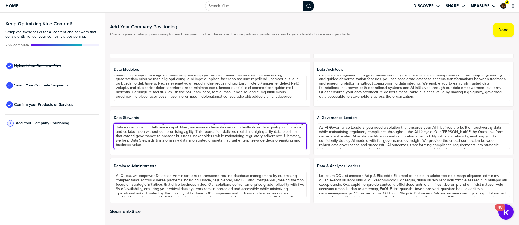
type textarea "At Quest, we empower Data Stewards with an integrated platform that automates m…"
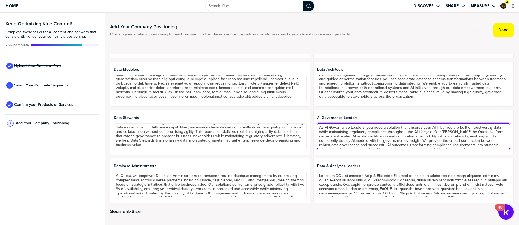
click at [448, 134] on textarea "As AI Governance Leaders, you need a solution that ensures your AI initiatives …" at bounding box center [413, 136] width 193 height 26
click at [485, 131] on textarea "As AI Governance Leaders, you need a solution that ensures your AI initiatives …" at bounding box center [413, 136] width 193 height 26
click at [421, 134] on textarea "As AI Governance Leaders, you need a solution that ensures your AI initiatives …" at bounding box center [413, 136] width 193 height 26
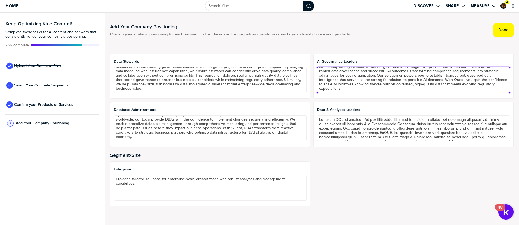
scroll to position [0, 0]
type textarea "As AI Governance Leaders, you need a solution that ensures your AI initiatives …"
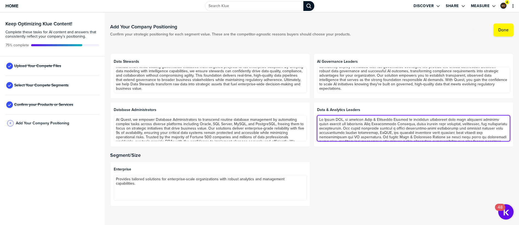
click at [338, 120] on textarea at bounding box center [413, 129] width 193 height 26
click at [346, 136] on textarea at bounding box center [413, 129] width 193 height 26
type textarea "At Quest, we empower Data & Analytics Leaders to transform enterprise data into…"
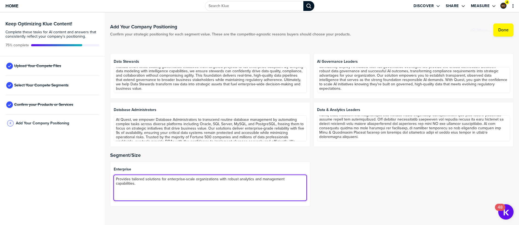
click at [261, 179] on textarea "Provides tailored solutions for enterprise-scale organizations with robust anal…" at bounding box center [210, 188] width 193 height 26
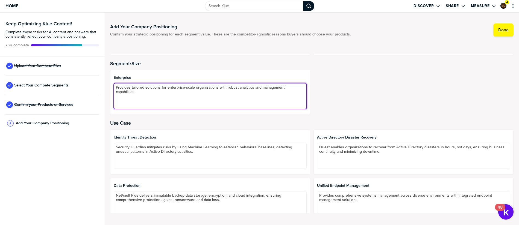
scroll to position [392, 0]
drag, startPoint x: 138, startPoint y: 93, endPoint x: 103, endPoint y: 80, distance: 37.0
click at [103, 80] on div "Keep Optimizing Klue Content! Complete these tasks for AI content and answers t…" at bounding box center [259, 119] width 519 height 213
click at [149, 95] on textarea "Provides tailored solutions for enterprise-scale organizations with robust anal…" at bounding box center [210, 95] width 193 height 26
click at [114, 86] on textarea "Provides tailored solutions for enterprise-scale organizations with robust anal…" at bounding box center [210, 95] width 193 height 26
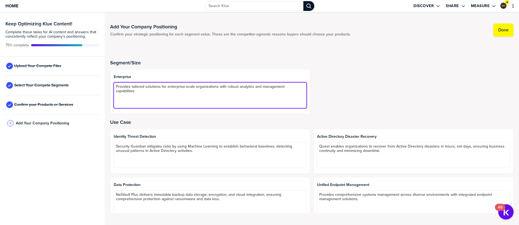
paste textarea "At Quest Software, we create technology and solutions that build the foundation…"
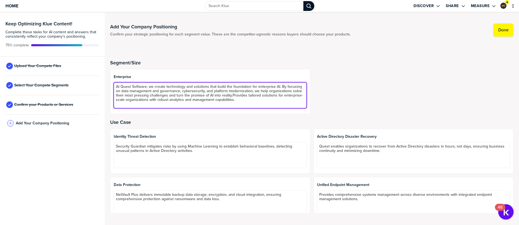
drag, startPoint x: 264, startPoint y: 101, endPoint x: 242, endPoint y: 95, distance: 22.9
click at [242, 95] on textarea "At Quest Software, we create technology and solutions that build the foundation…" at bounding box center [210, 95] width 193 height 26
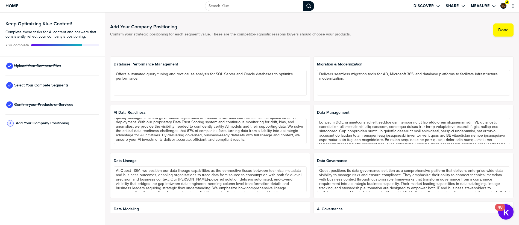
scroll to position [0, 0]
type textarea "At Quest Software, we create technology and solutions that build the foundation…"
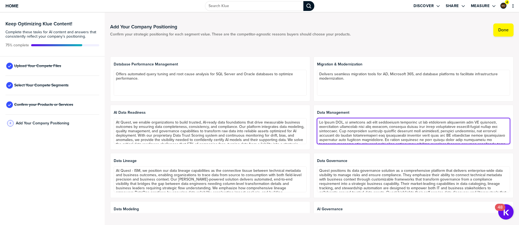
click at [338, 123] on textarea at bounding box center [413, 131] width 193 height 26
type textarea "At Quest, we position our data management solutions as the essential foundation…"
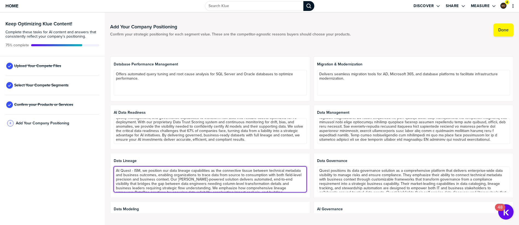
click at [140, 171] on textarea "At Quest - ISM, we position our data lineage capabilities as the connective tis…" at bounding box center [210, 180] width 193 height 26
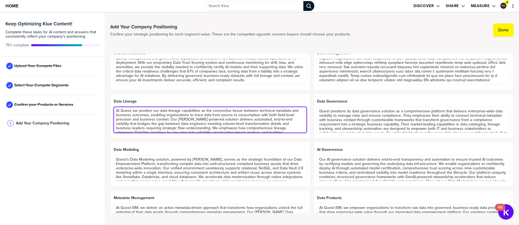
scroll to position [6, 0]
click at [186, 114] on textarea "At Quest, we position our data lineage capabilities as the connective tissue be…" at bounding box center [210, 120] width 193 height 26
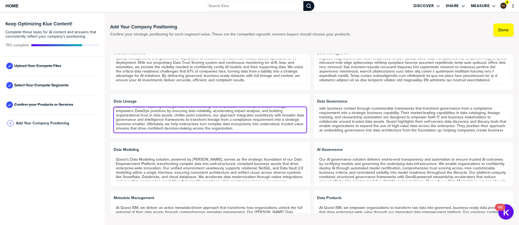
scroll to position [18, 0]
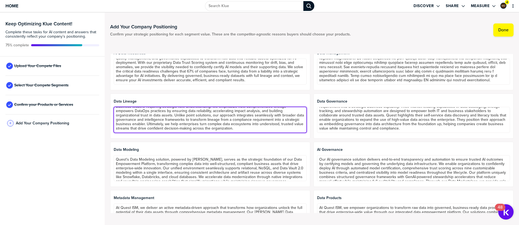
type textarea "At Quest, we position our data lineage capabilities as the connective tissue be…"
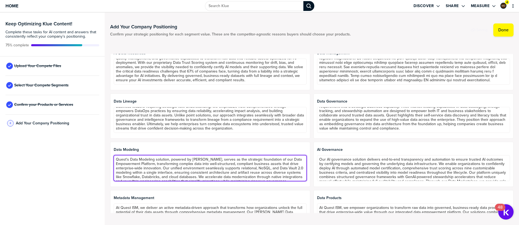
click at [128, 160] on textarea "Quest's Data Modeling solution, powered by [PERSON_NAME], serves as the strateg…" at bounding box center [210, 168] width 193 height 26
drag, startPoint x: 163, startPoint y: 160, endPoint x: 211, endPoint y: 157, distance: 47.9
click at [211, 157] on textarea "Quest [PERSON_NAME] Data Modeling solution, powered by [PERSON_NAME], serves as…" at bounding box center [210, 168] width 193 height 26
drag, startPoint x: 220, startPoint y: 159, endPoint x: 282, endPoint y: 162, distance: 61.8
click at [282, 162] on textarea "Quest [PERSON_NAME] Data Modeling serves as the strategic foundation of our Dat…" at bounding box center [210, 168] width 193 height 26
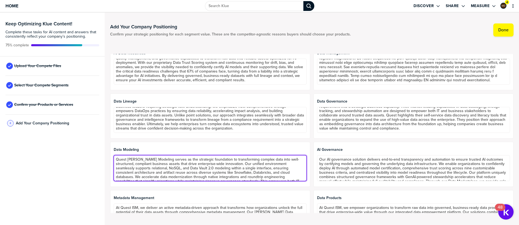
click at [246, 161] on textarea "Quest [PERSON_NAME] Modeling serves as the strategic foundation to transforming…" at bounding box center [210, 168] width 193 height 26
click at [246, 159] on textarea "Quest [PERSON_NAME] Modeling serves as the strategic foundation to transforming…" at bounding box center [210, 168] width 193 height 26
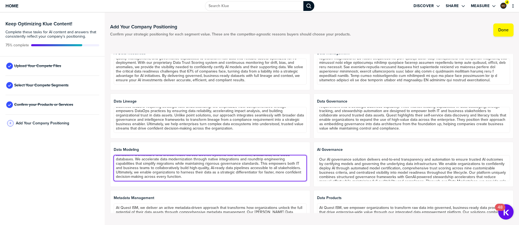
type textarea "Quest [PERSON_NAME] Modeling serves as the strategic foundation to transform co…"
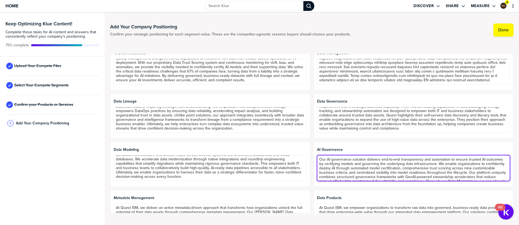
click at [322, 160] on textarea "Our AI governance solution delivers end-to-end transparency and automation to e…" at bounding box center [413, 168] width 193 height 26
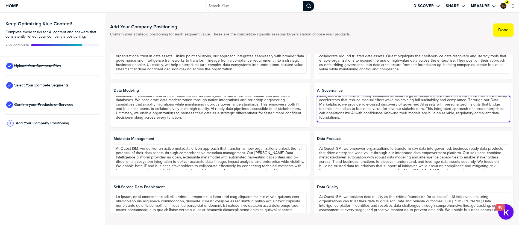
scroll to position [681, 0]
type textarea "Our Quest [PERSON_NAME] governance solution delivers end-to-end transparency an…"
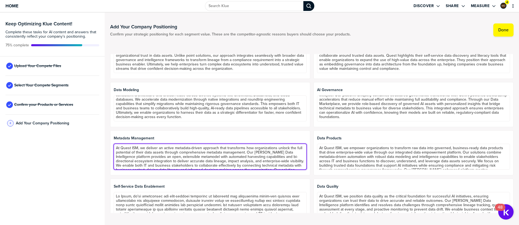
click at [138, 149] on textarea "At Quest ISM, we deliver an active metadata-driven approach that transforms how…" at bounding box center [210, 157] width 193 height 26
click at [137, 148] on textarea "At Quest ISM, we deliver an active metadata-driven approach that transforms how…" at bounding box center [210, 157] width 193 height 26
click at [158, 169] on textarea "At Quest, we deliver an active metadata-driven approach that transforms how org…" at bounding box center [210, 157] width 193 height 26
click at [253, 152] on textarea "At Quest, we deliver an active metadata-driven approach that transforms how org…" at bounding box center [210, 157] width 193 height 26
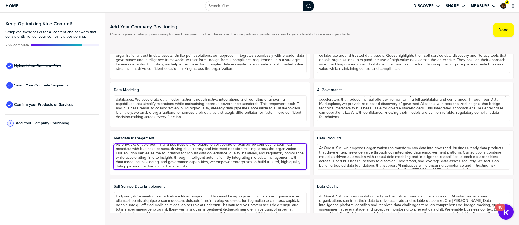
type textarea "At Quest, we deliver an active metadata-driven approach that transforms how org…"
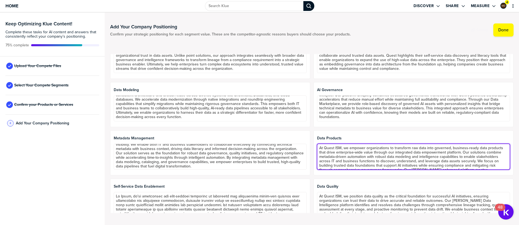
click at [337, 148] on textarea "At Quest ISM, we empower organizations to transform raw data into governed, bus…" at bounding box center [413, 157] width 193 height 26
click at [432, 157] on textarea "At Quest, we empower organizations to transform raw data into governed, busines…" at bounding box center [413, 157] width 193 height 26
click at [471, 158] on textarea "At Quest, we empower organizations to transform raw data into governed, busines…" at bounding box center [413, 157] width 193 height 26
click at [454, 159] on textarea "At Quest, we empower organizations to transform raw data into governed, busines…" at bounding box center [413, 157] width 193 height 26
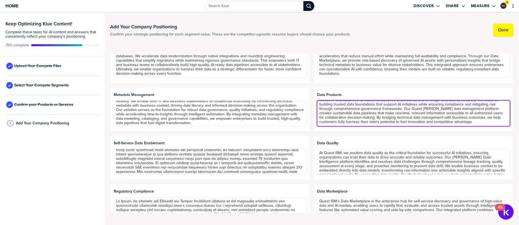
scroll to position [12, 0]
type textarea "At Quest, we empower organizations to transform raw data into governed, busines…"
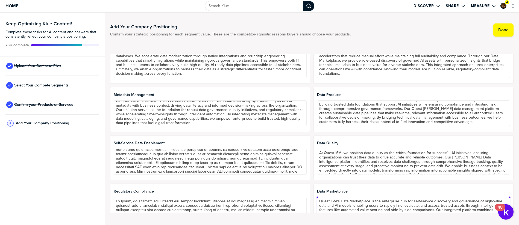
click at [337, 201] on textarea "Quest ISM's Data Marketplace is the enterprise hub for self-service discovery a…" at bounding box center [413, 210] width 193 height 26
click at [382, 206] on textarea "Quest [PERSON_NAME] Data Marketplace is the enterprise hub for self-service dis…" at bounding box center [413, 210] width 193 height 26
click at [384, 206] on textarea "Quest [PERSON_NAME] Data Marketplace is the enterprise hub for self-service dis…" at bounding box center [413, 210] width 193 height 26
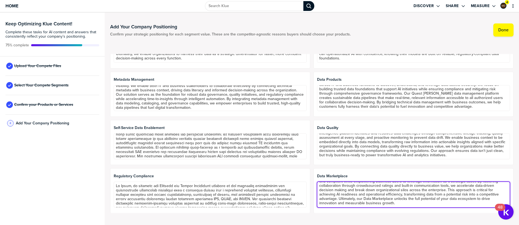
scroll to position [739, 0]
click at [403, 204] on textarea "Quest [PERSON_NAME] Data Marketplace is the enterprise hub for self-service dis…" at bounding box center [413, 195] width 193 height 26
drag, startPoint x: 409, startPoint y: 203, endPoint x: 306, endPoint y: 174, distance: 107.4
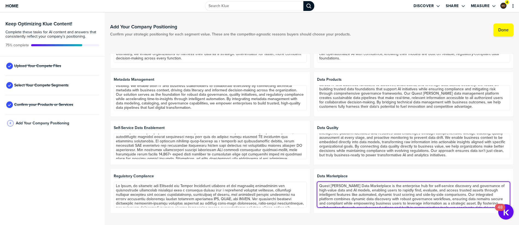
scroll to position [31, 0]
type textarea "Quest [PERSON_NAME] Data Marketplace is the enterprise hub for self-service dis…"
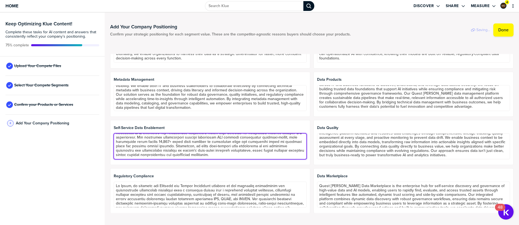
scroll to position [0, 0]
drag, startPoint x: 286, startPoint y: 157, endPoint x: 80, endPoint y: 108, distance: 211.8
click at [80, 108] on div "Keep Optimizing Klue Content! Complete these tasks for AI content and answers t…" at bounding box center [259, 119] width 519 height 213
paste textarea "Quest [PERSON_NAME] Data Marketplace is the enterprise hub for self-service dis…"
click at [274, 139] on textarea "Quest [PERSON_NAME] Data Marketplace is the enterprise hub for self-service dis…" at bounding box center [210, 147] width 193 height 26
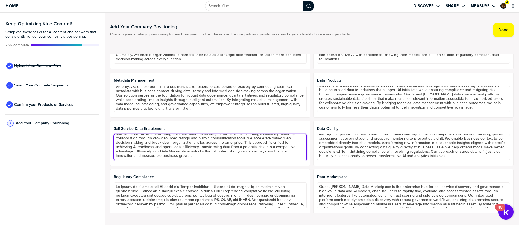
type textarea "Quest [PERSON_NAME] Data Marketplace is the enterprise hub for self-service dis…"
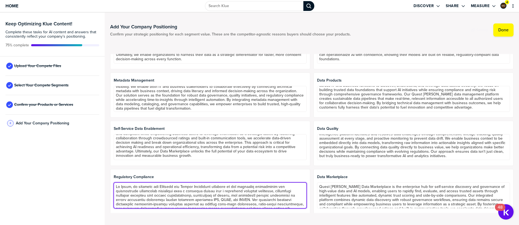
click at [285, 188] on textarea at bounding box center [210, 196] width 193 height 26
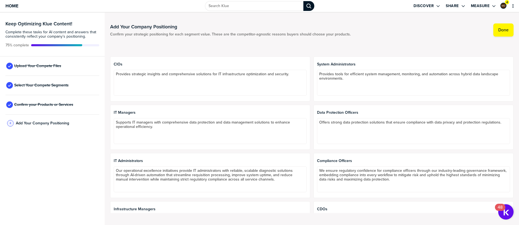
scroll to position [6, 0]
click at [313, 128] on div "Data Protection Officers Offers strong data protection solutions that ensure co…" at bounding box center [413, 127] width 200 height 45
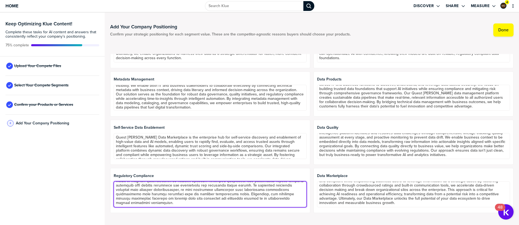
scroll to position [0, 0]
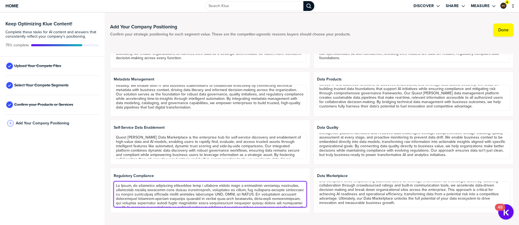
drag, startPoint x: 260, startPoint y: 204, endPoint x: 30, endPoint y: 153, distance: 236.1
click at [30, 153] on div "Keep Optimizing Klue Content! Complete these tasks for AI content and answers t…" at bounding box center [259, 119] width 519 height 213
paste textarea "Quest [PERSON_NAME] helps organizations address regulatory compliance by provid…"
type textarea "Quest [PERSON_NAME] helps organizations address regulatory compliance by provid…"
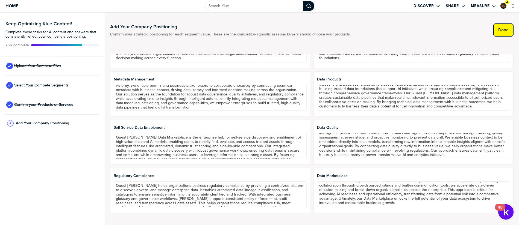
click at [508, 31] on label "Done" at bounding box center [503, 29] width 10 height 5
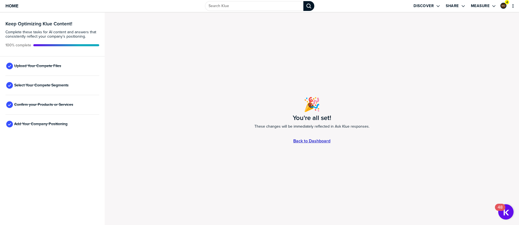
click at [303, 141] on link "Back to Dashboard" at bounding box center [311, 141] width 37 height 5
